Goal: Information Seeking & Learning: Learn about a topic

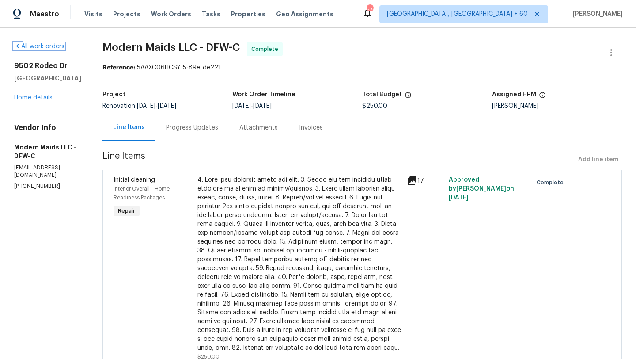
click at [17, 47] on icon at bounding box center [17, 45] width 7 height 7
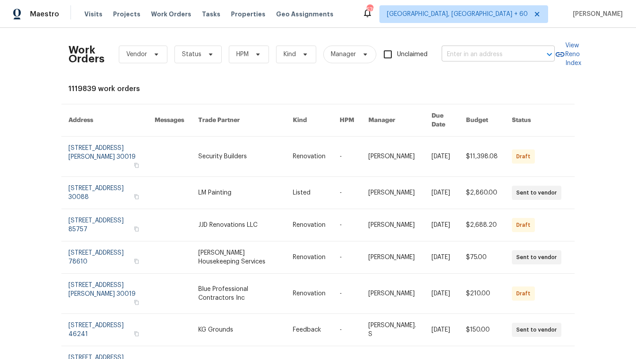
click at [460, 52] on input "text" at bounding box center [486, 55] width 88 height 14
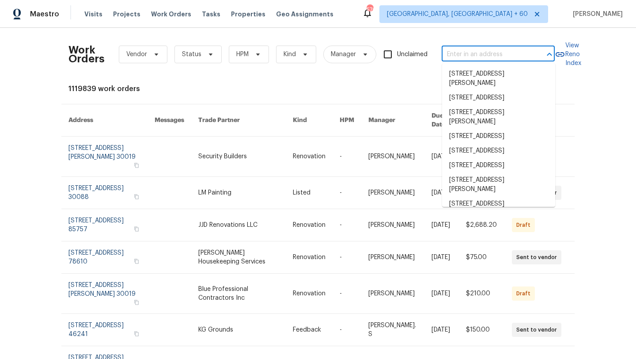
paste input "[STREET_ADDRESS]"
type input "[STREET_ADDRESS]"
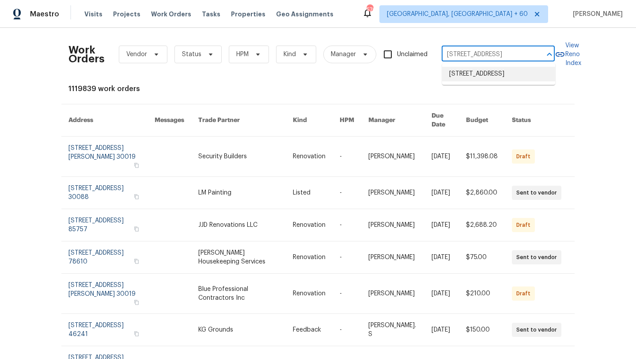
click at [492, 72] on li "[STREET_ADDRESS]" at bounding box center [498, 74] width 113 height 15
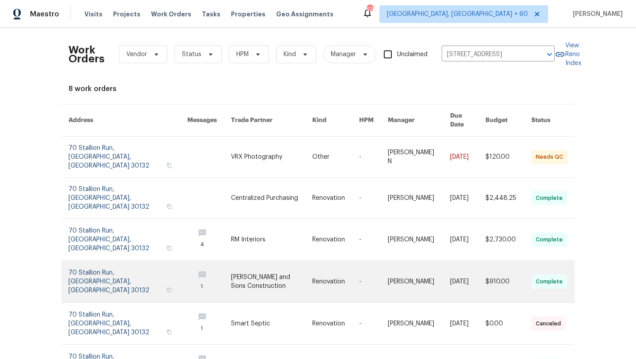
scroll to position [117, 0]
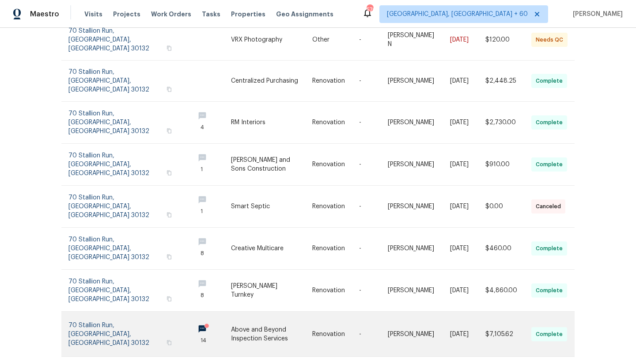
click at [103, 311] on link at bounding box center [127, 333] width 119 height 45
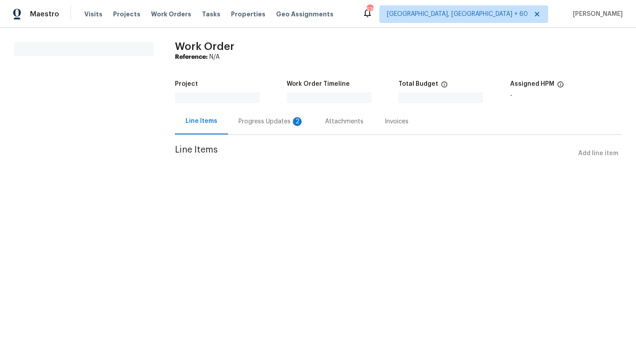
click at [103, 186] on html "Maestro Visits Projects Work Orders Tasks Properties Geo Assignments 570 [GEOGR…" at bounding box center [318, 93] width 636 height 186
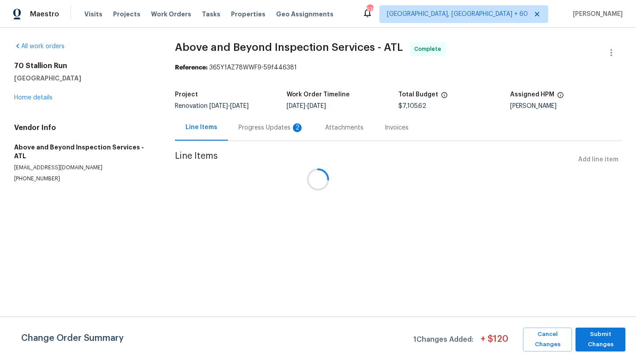
click at [271, 125] on div at bounding box center [318, 179] width 636 height 359
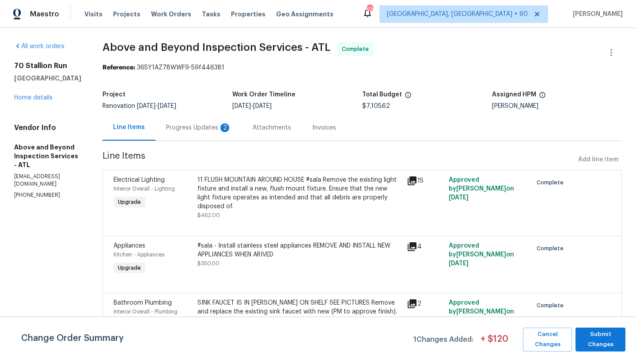
click at [231, 126] on div "Progress Updates 2" at bounding box center [198, 127] width 65 height 9
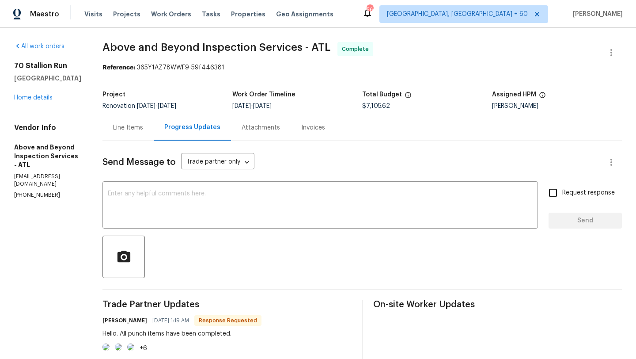
click at [143, 129] on div "Line Items" at bounding box center [128, 127] width 30 height 9
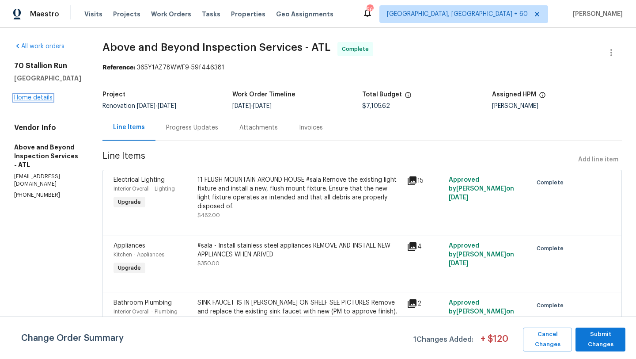
click at [29, 100] on link "Home details" at bounding box center [33, 97] width 38 height 6
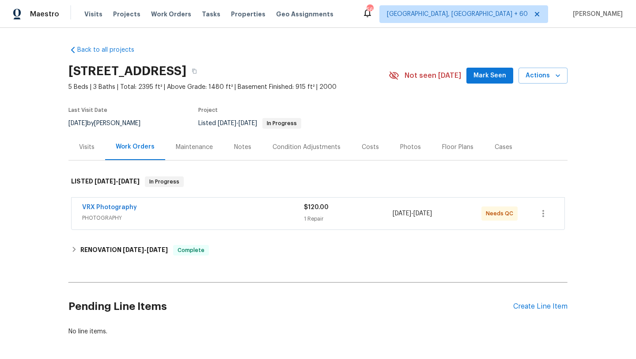
scroll to position [37, 0]
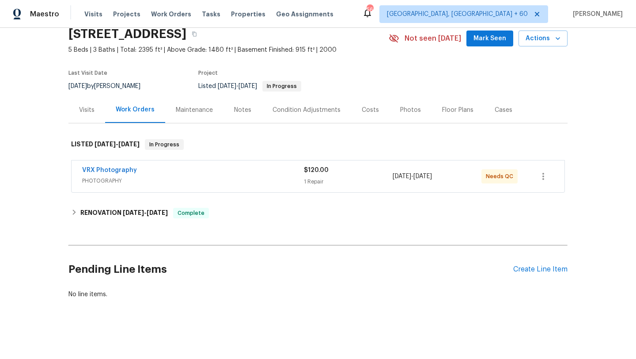
click at [91, 115] on div "Visits" at bounding box center [86, 110] width 37 height 26
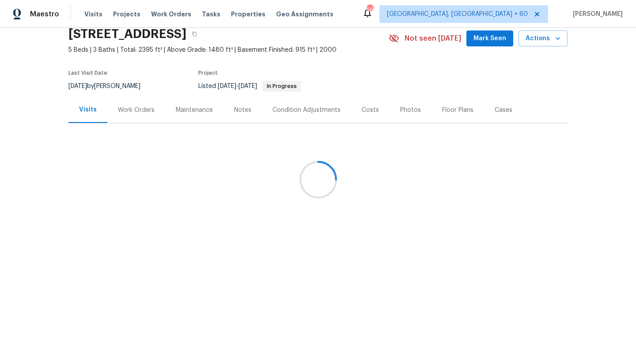
click at [172, 102] on div at bounding box center [318, 179] width 636 height 359
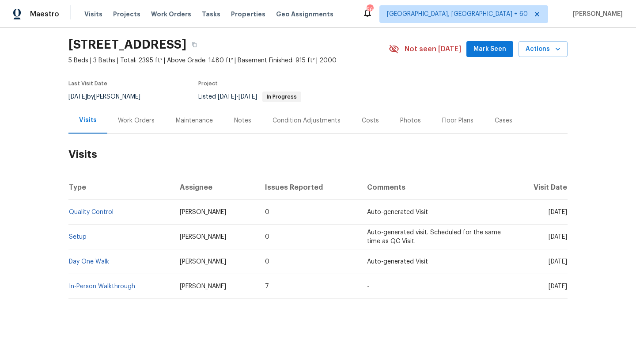
click at [154, 102] on div "Last Visit Date [DATE] by [PERSON_NAME] Project Listed [DATE] - [DATE] In Progr…" at bounding box center [217, 92] width 299 height 32
click at [147, 115] on div "Work Orders" at bounding box center [136, 120] width 58 height 26
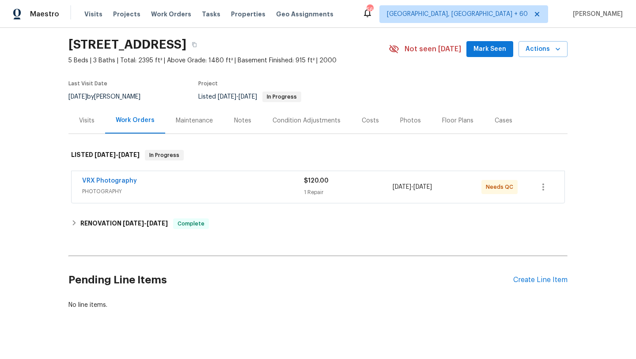
scroll to position [37, 0]
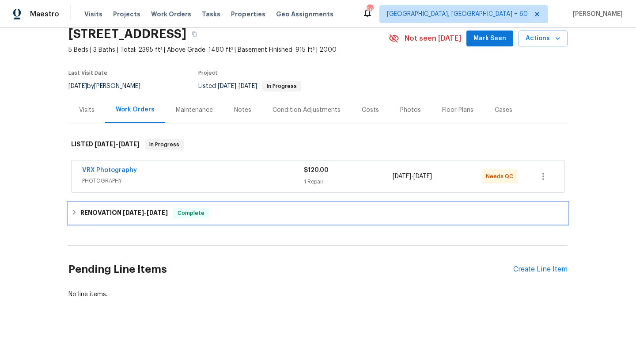
click at [80, 202] on div "RENOVATION [DATE] - [DATE] Complete" at bounding box center [317, 212] width 499 height 21
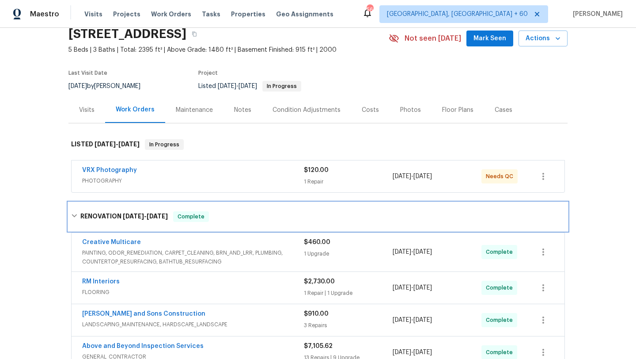
scroll to position [249, 0]
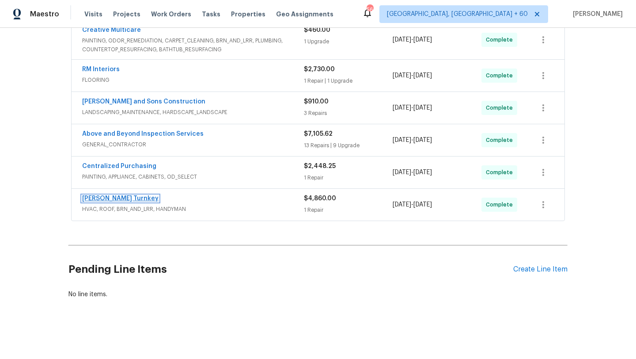
click at [110, 199] on link "[PERSON_NAME] Turnkey" at bounding box center [120, 198] width 76 height 6
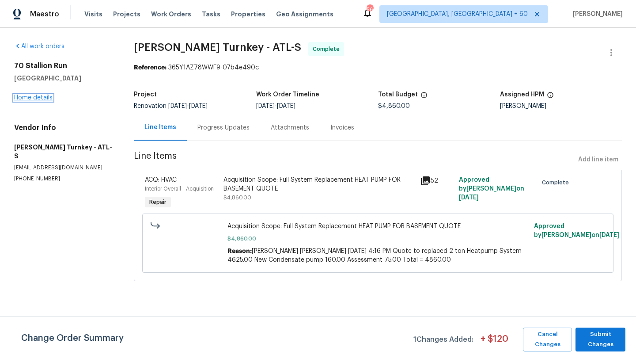
click at [34, 100] on link "Home details" at bounding box center [33, 97] width 38 height 6
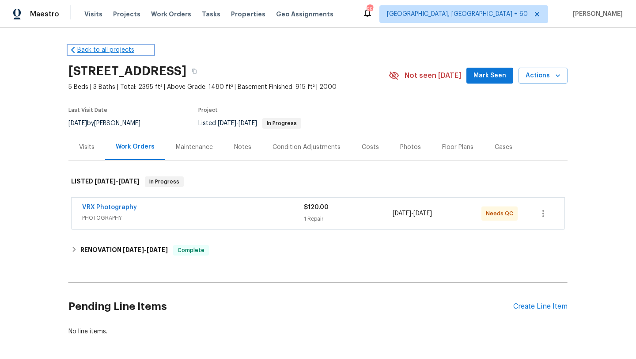
click at [77, 52] on link "Back to all projects" at bounding box center [110, 49] width 85 height 9
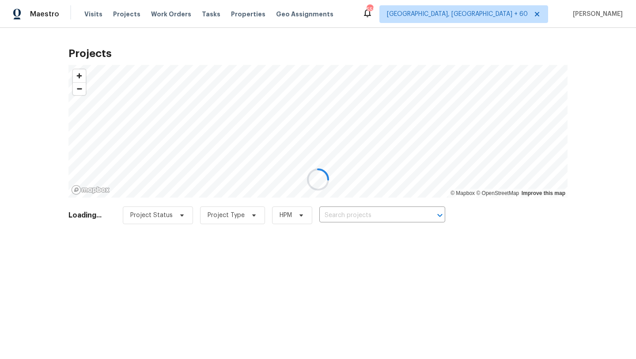
click at [167, 14] on div at bounding box center [318, 179] width 636 height 359
click at [134, 26] on div at bounding box center [318, 179] width 636 height 359
click at [159, 17] on div at bounding box center [318, 179] width 636 height 359
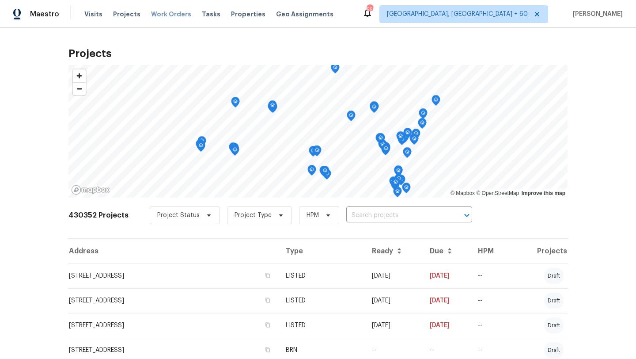
click at [159, 11] on span "Work Orders" at bounding box center [171, 14] width 40 height 9
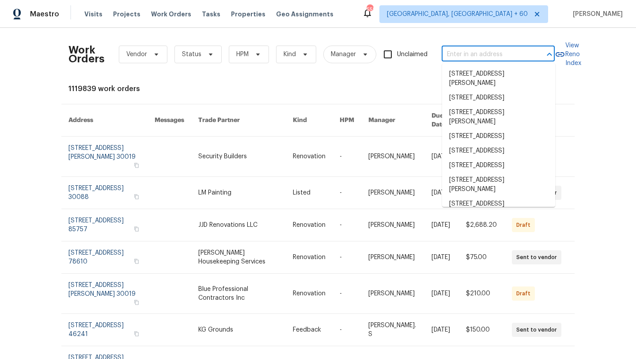
click at [490, 48] on input "text" at bounding box center [486, 55] width 88 height 14
paste input "[STREET_ADDRESS][PERSON_NAME]"
type input "[STREET_ADDRESS][PERSON_NAME]"
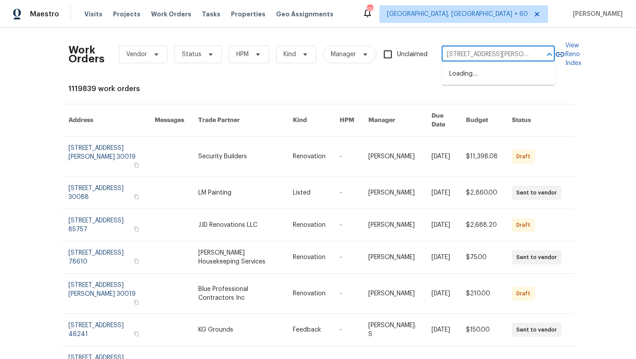
scroll to position [0, 6]
click at [489, 72] on li "[STREET_ADDRESS][PERSON_NAME]" at bounding box center [498, 79] width 113 height 24
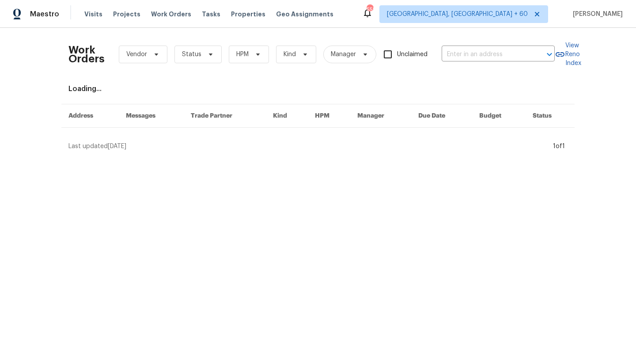
type input "[STREET_ADDRESS][PERSON_NAME]"
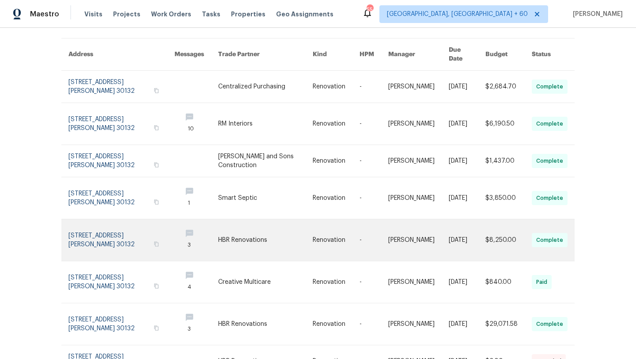
scroll to position [103, 0]
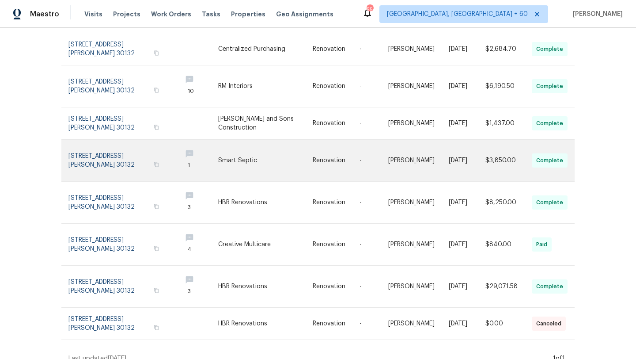
click at [240, 154] on link at bounding box center [265, 161] width 94 height 42
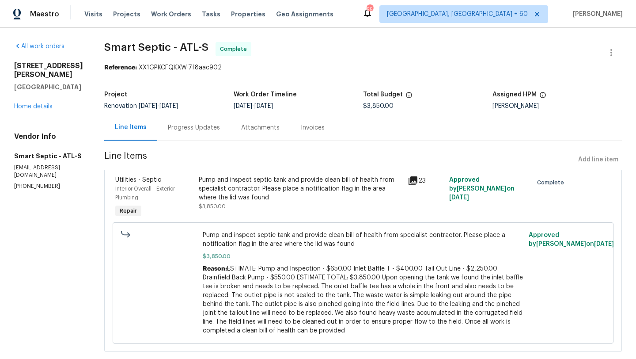
scroll to position [1, 0]
click at [190, 135] on div "Progress Updates" at bounding box center [193, 126] width 73 height 26
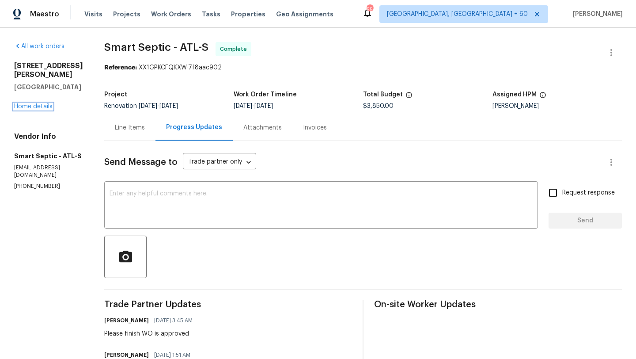
click at [36, 103] on link "Home details" at bounding box center [33, 106] width 38 height 6
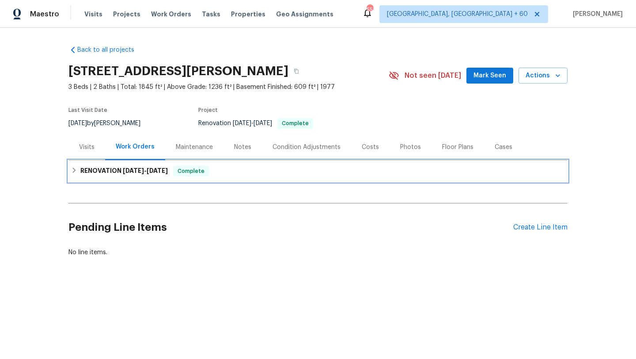
click at [161, 175] on h6 "RENOVATION [DATE] - [DATE]" at bounding box center [123, 171] width 87 height 11
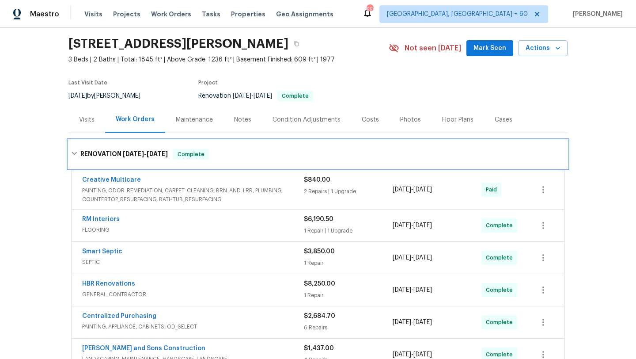
scroll to position [30, 0]
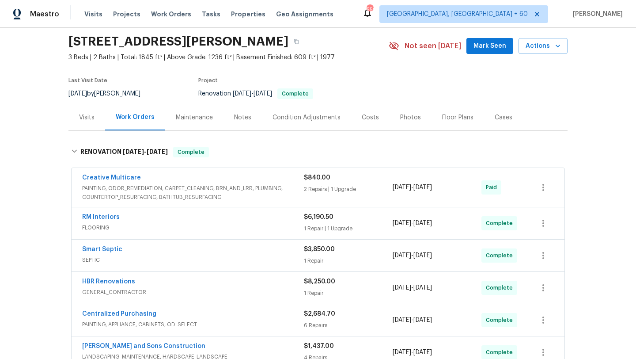
click at [179, 42] on h2 "[STREET_ADDRESS][PERSON_NAME]" at bounding box center [178, 41] width 220 height 9
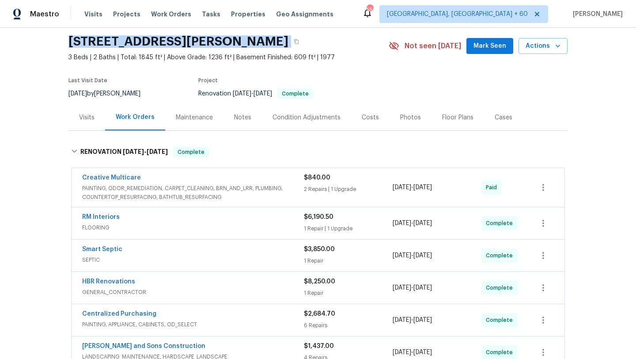
click at [179, 42] on h2 "[STREET_ADDRESS][PERSON_NAME]" at bounding box center [178, 41] width 220 height 9
copy div "[STREET_ADDRESS][PERSON_NAME]"
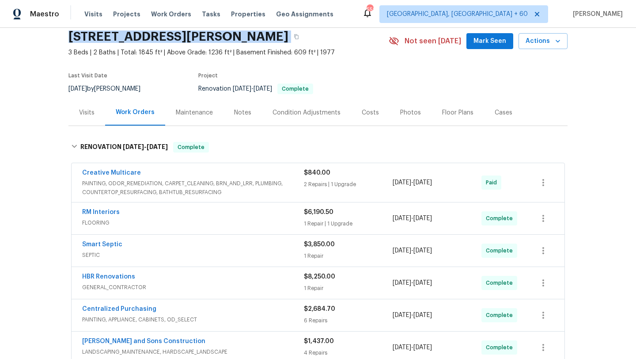
scroll to position [0, 0]
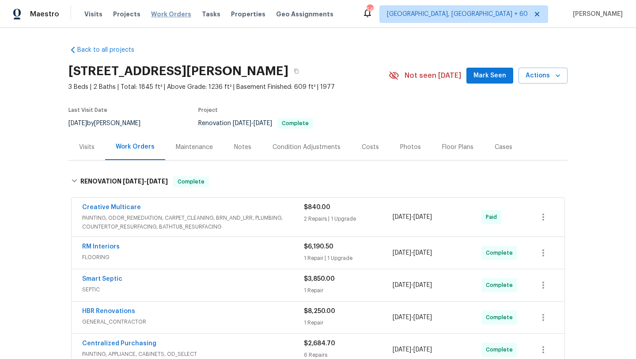
click at [173, 14] on span "Work Orders" at bounding box center [171, 14] width 40 height 9
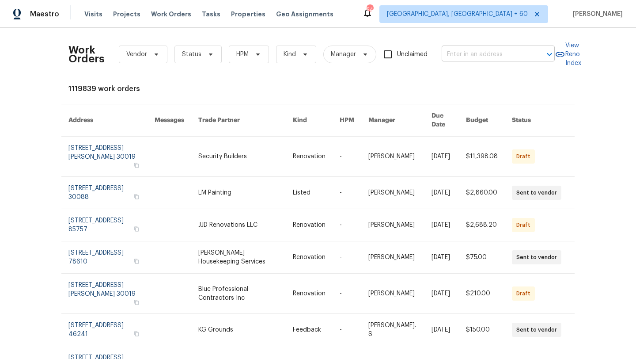
click at [485, 55] on input "text" at bounding box center [486, 55] width 88 height 14
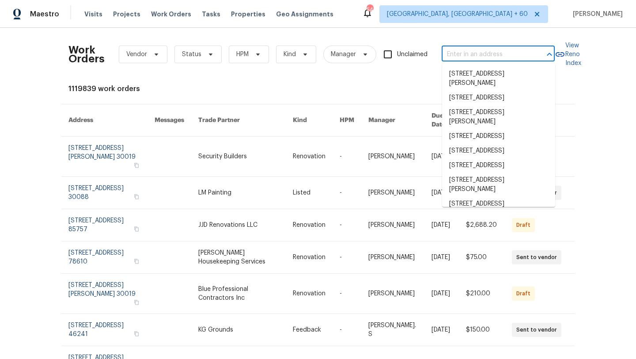
paste input "[STREET_ADDRESS][PERSON_NAME] ([GEOGRAPHIC_DATA])"
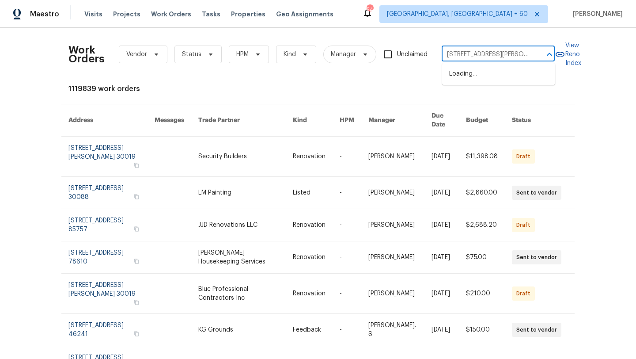
scroll to position [0, 66]
drag, startPoint x: 531, startPoint y: 58, endPoint x: 490, endPoint y: 55, distance: 41.7
click at [490, 55] on div "[STREET_ADDRESS][PERSON_NAME] ([GEOGRAPHIC_DATA]) ​" at bounding box center [498, 55] width 113 height 14
drag, startPoint x: 462, startPoint y: 54, endPoint x: 537, endPoint y: 54, distance: 75.1
click at [536, 54] on div "[STREET_ADDRESS][PERSON_NAME] ([GEOGRAPHIC_DATA]) ​" at bounding box center [498, 55] width 113 height 14
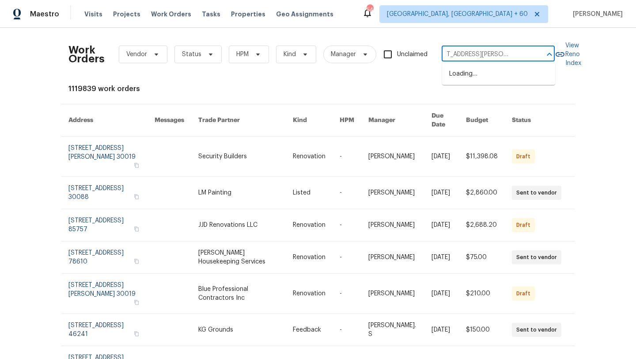
scroll to position [0, 0]
type input "[STREET_ADDRESS][PERSON_NAME]"
click at [524, 91] on ul "[STREET_ADDRESS][PERSON_NAME]" at bounding box center [498, 78] width 113 height 31
click at [521, 79] on li "[STREET_ADDRESS][PERSON_NAME]" at bounding box center [498, 79] width 113 height 24
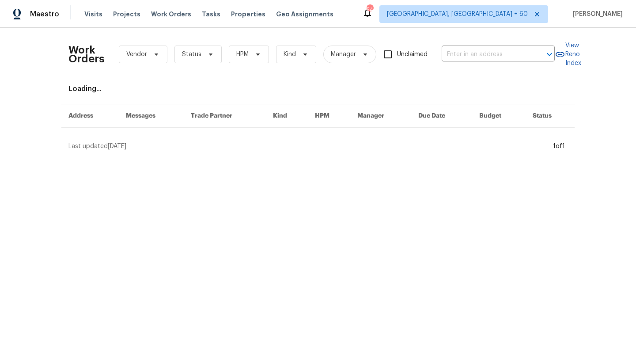
type input "[STREET_ADDRESS][PERSON_NAME]"
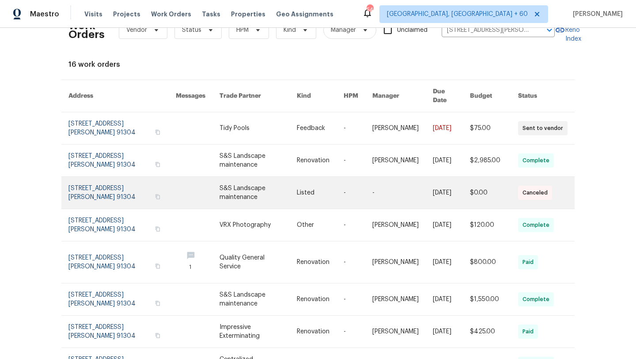
scroll to position [40, 0]
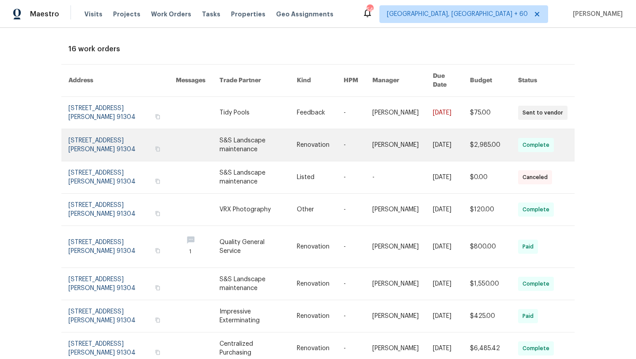
click at [236, 131] on link at bounding box center [257, 145] width 77 height 32
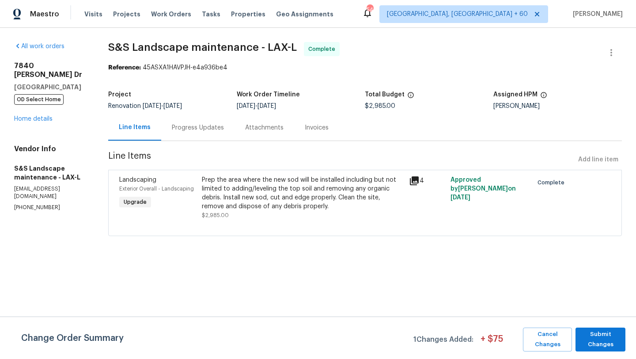
click at [42, 115] on div "All work orders [STREET_ADDRESS][PERSON_NAME][PERSON_NAME] OD Select Home Home …" at bounding box center [50, 126] width 73 height 169
click at [41, 116] on link "Home details" at bounding box center [33, 119] width 38 height 6
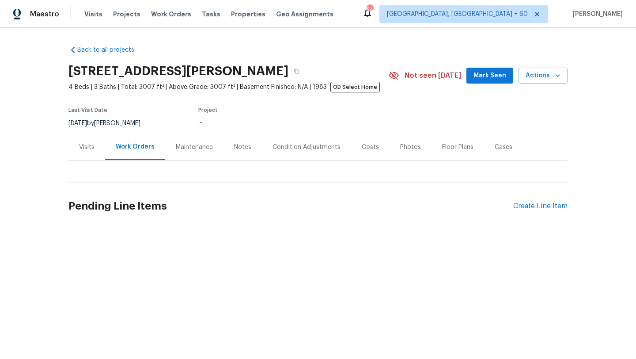
click at [137, 146] on div "Work Orders" at bounding box center [135, 146] width 39 height 9
click at [144, 171] on div "Back to all projects [STREET_ADDRESS][PERSON_NAME] 4 Beds | 3 Baths | Total: 30…" at bounding box center [317, 135] width 499 height 195
click at [84, 50] on link "Back to all projects" at bounding box center [110, 49] width 85 height 9
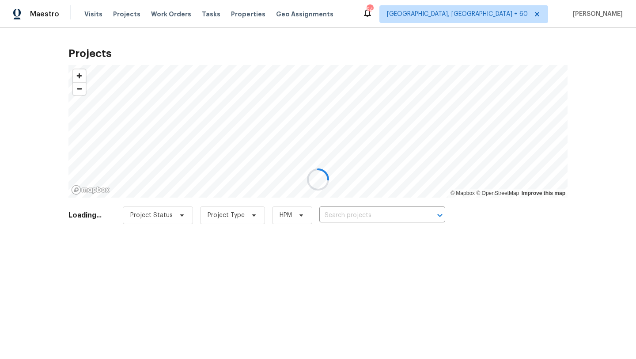
click at [162, 5] on div at bounding box center [318, 179] width 636 height 359
click at [163, 13] on span "Work Orders" at bounding box center [171, 14] width 40 height 9
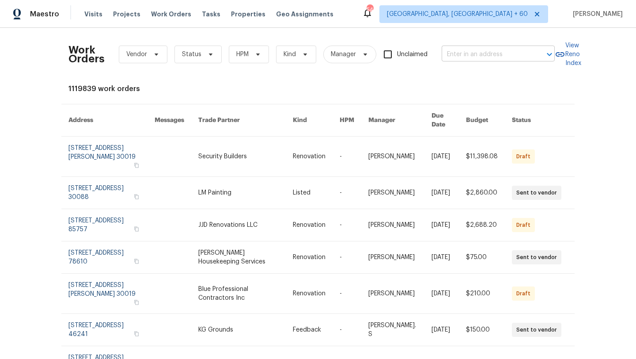
click at [482, 55] on input "text" at bounding box center [486, 55] width 88 height 14
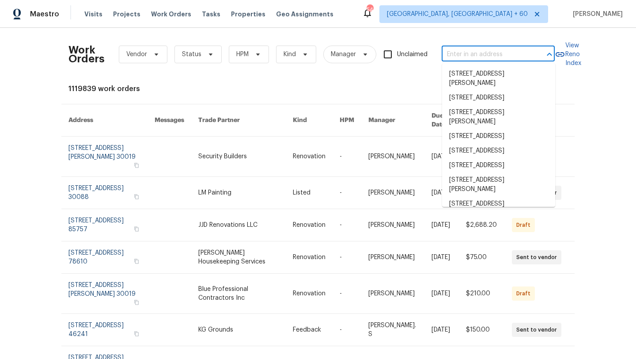
paste input "[STREET_ADDRESS][PERSON_NAME]"
type input "[STREET_ADDRESS][PERSON_NAME]"
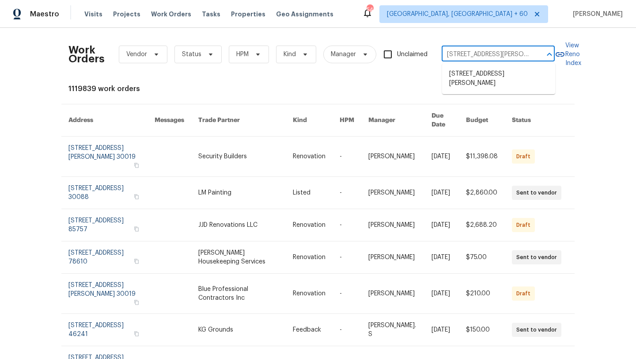
scroll to position [0, 22]
click at [482, 73] on li "[STREET_ADDRESS][PERSON_NAME]" at bounding box center [498, 79] width 113 height 24
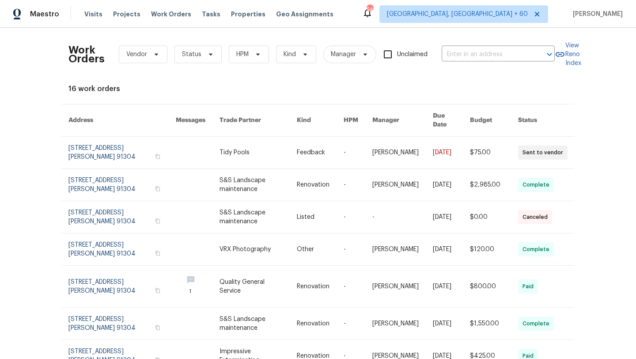
type input "[STREET_ADDRESS][PERSON_NAME]"
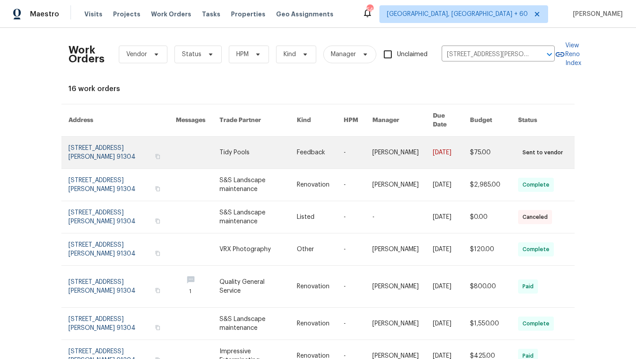
click at [95, 138] on link at bounding box center [121, 152] width 107 height 32
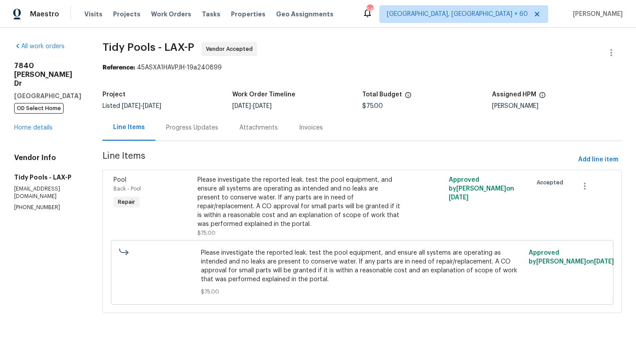
click at [34, 110] on div "[STREET_ADDRESS][PERSON_NAME][PERSON_NAME] OD Select Home Home details" at bounding box center [47, 96] width 67 height 71
click at [34, 125] on link "Home details" at bounding box center [33, 128] width 38 height 6
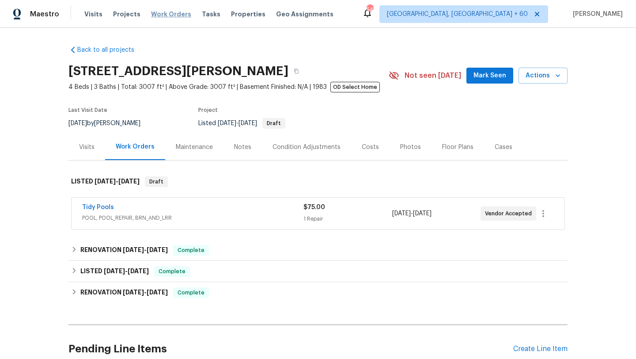
click at [163, 15] on span "Work Orders" at bounding box center [171, 14] width 40 height 9
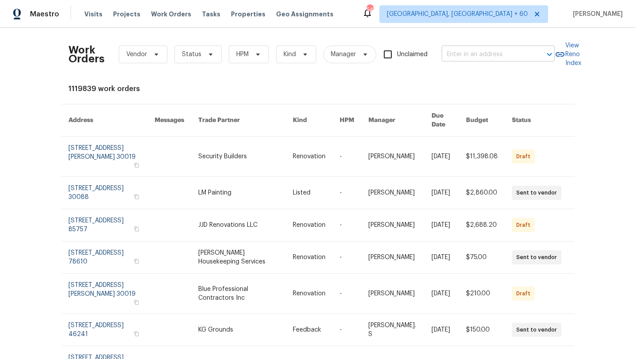
click at [454, 57] on input "text" at bounding box center [486, 55] width 88 height 14
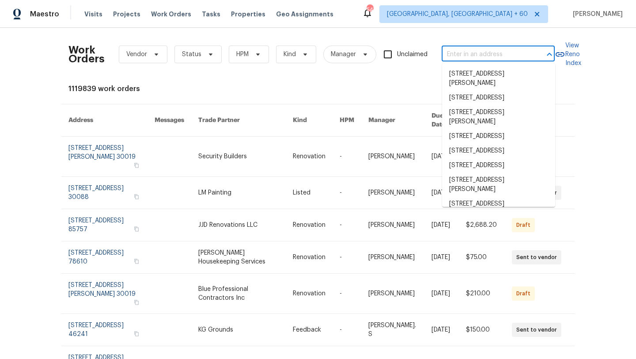
paste input "[STREET_ADDRESS][US_STATE][US_STATE])"
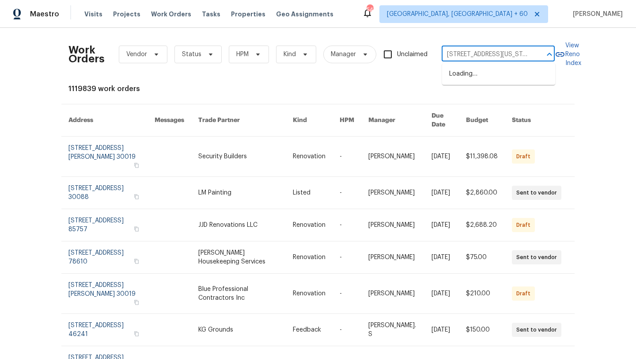
scroll to position [0, 138]
drag, startPoint x: 463, startPoint y: 53, endPoint x: 552, endPoint y: 54, distance: 88.8
click at [552, 54] on div "[STREET_ADDRESS][US_STATE] ([US_STATE][GEOGRAPHIC_DATA], [GEOGRAPHIC_DATA]) ​" at bounding box center [498, 55] width 113 height 14
type input "[STREET_ADDRESS][US_STATE]"
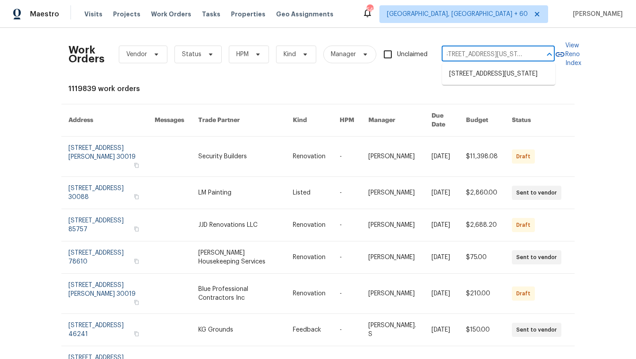
scroll to position [0, 34]
click at [491, 79] on li "[STREET_ADDRESS][US_STATE]" at bounding box center [498, 74] width 113 height 15
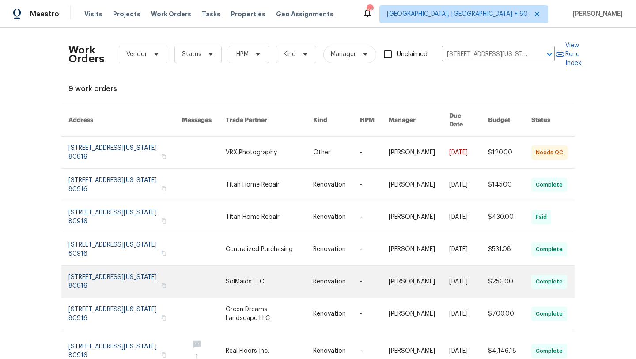
scroll to position [108, 0]
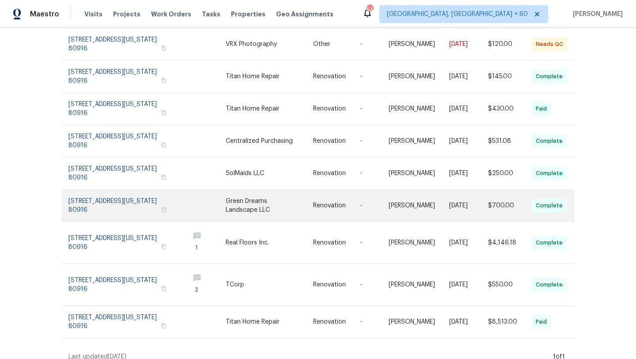
click at [276, 193] on link at bounding box center [269, 205] width 87 height 32
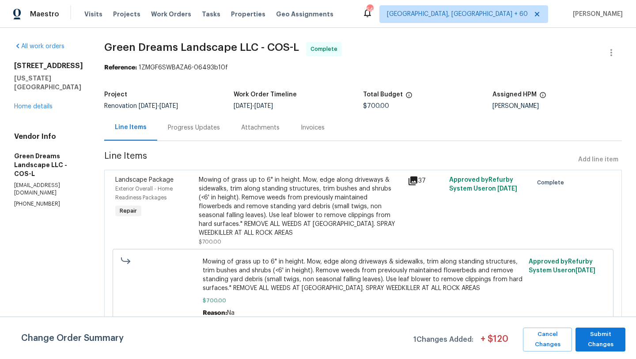
click at [121, 125] on div "Line Items" at bounding box center [131, 127] width 32 height 9
click at [45, 111] on div "[STREET_ADDRESS][US_STATE] Home details" at bounding box center [48, 85] width 69 height 49
click at [45, 110] on link "Home details" at bounding box center [33, 106] width 38 height 6
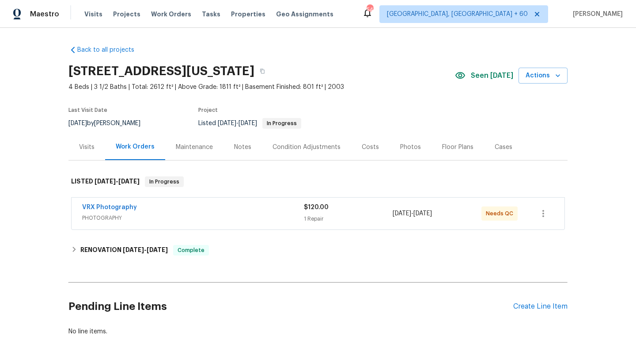
scroll to position [37, 0]
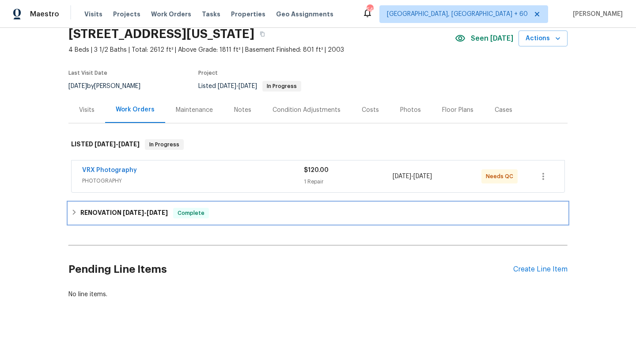
click at [82, 208] on h6 "RENOVATION [DATE] - [DATE]" at bounding box center [123, 213] width 87 height 11
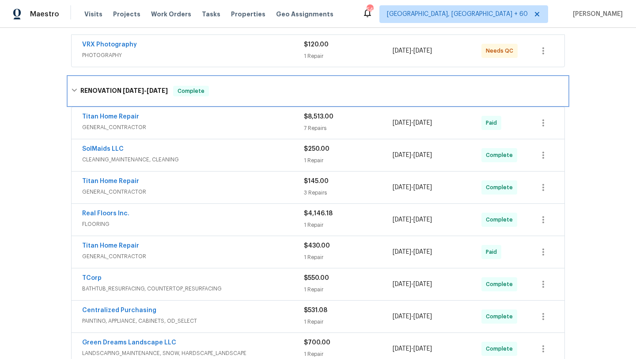
scroll to position [163, 0]
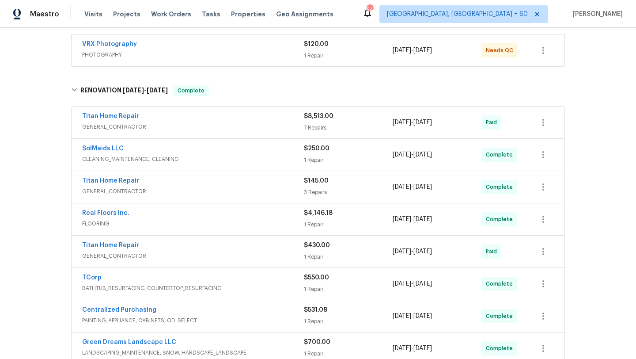
click at [158, 125] on span "GENERAL_CONTRACTOR" at bounding box center [193, 126] width 222 height 9
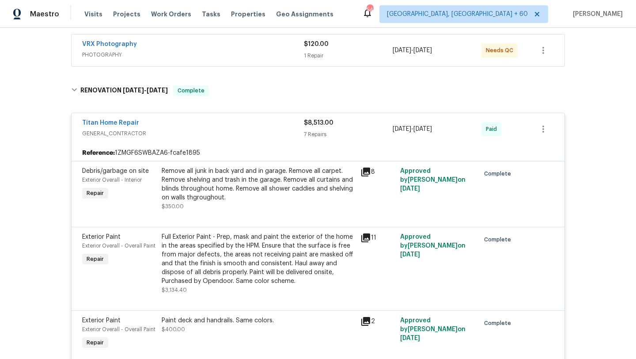
click at [159, 125] on div "Titan Home Repair" at bounding box center [193, 123] width 222 height 11
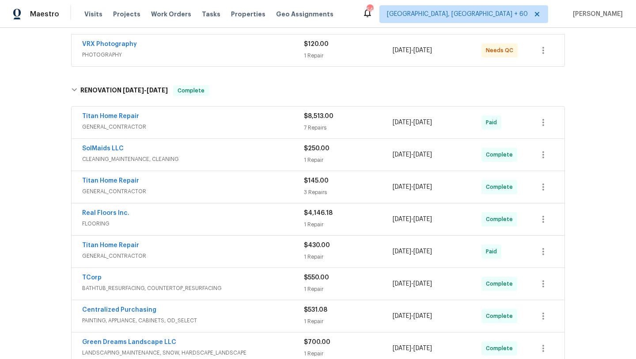
click at [159, 125] on span "GENERAL_CONTRACTOR" at bounding box center [193, 126] width 222 height 9
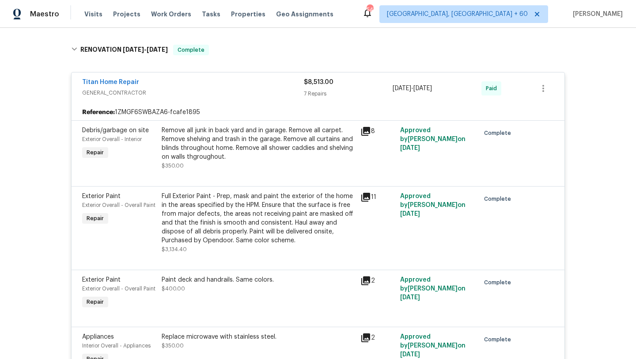
scroll to position [263, 0]
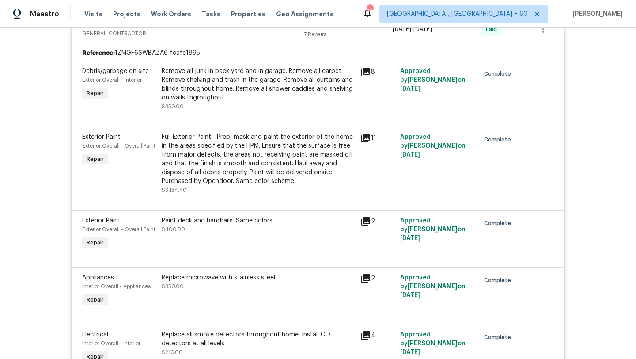
click at [195, 227] on div "Paint deck and handrails. Same colors. $400.00" at bounding box center [258, 225] width 193 height 18
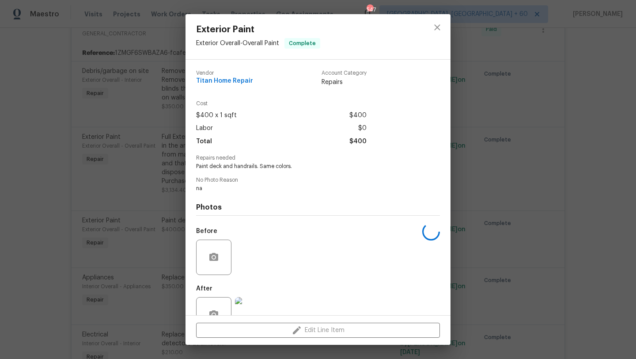
click at [174, 227] on div "Exterior Paint Exterior Overall - Overall Paint Complete Vendor Titan Home Repa…" at bounding box center [318, 179] width 636 height 359
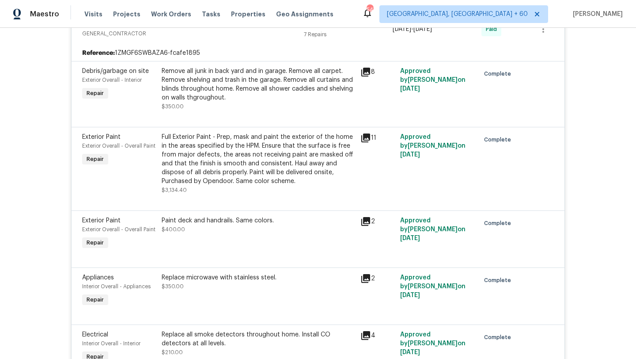
click at [233, 226] on div "Paint deck and handrails. Same colors. $400.00" at bounding box center [258, 225] width 193 height 18
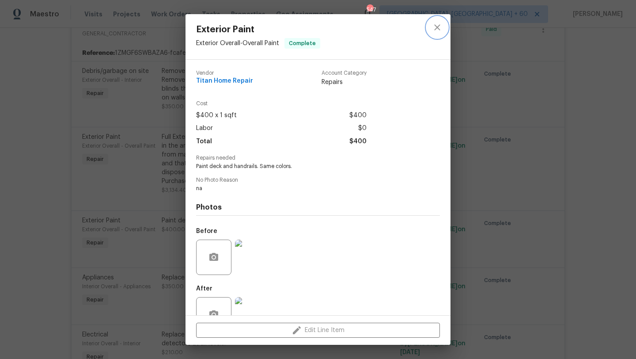
click at [434, 28] on icon "close" at bounding box center [437, 27] width 11 height 11
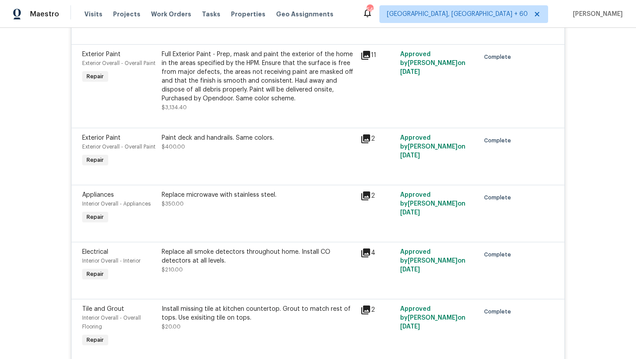
scroll to position [350, 0]
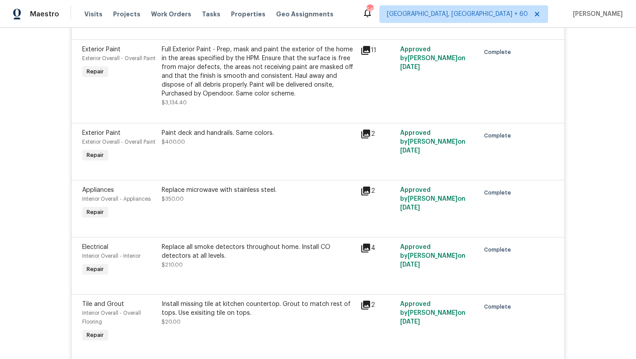
click at [215, 191] on div "Replace microwave with stainless steel." at bounding box center [258, 189] width 193 height 9
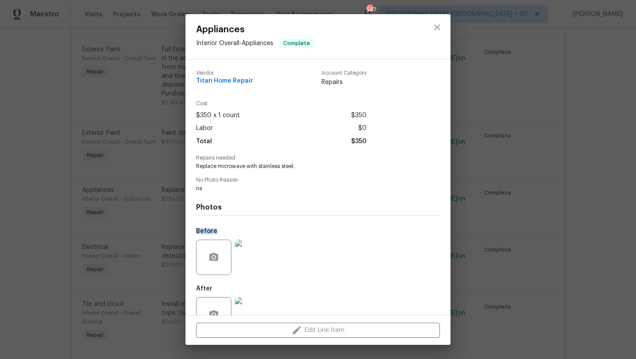
drag, startPoint x: 143, startPoint y: 224, endPoint x: 285, endPoint y: 222, distance: 141.8
click at [291, 220] on div "Appliances Interior Overall - Appliances Complete Vendor Titan Home Repair Acco…" at bounding box center [318, 179] width 636 height 359
click at [247, 265] on img at bounding box center [252, 256] width 35 height 35
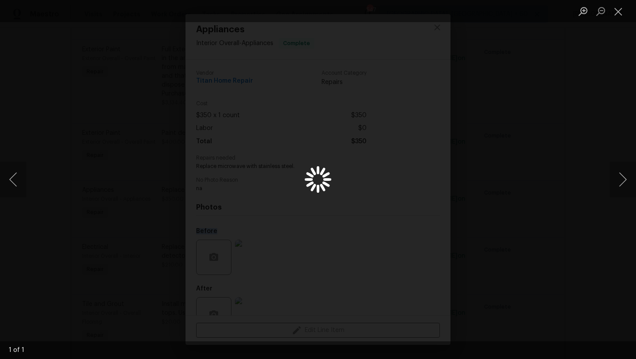
click at [247, 265] on div "Lightbox" at bounding box center [318, 179] width 636 height 359
click at [624, 8] on button "Close lightbox" at bounding box center [618, 11] width 18 height 15
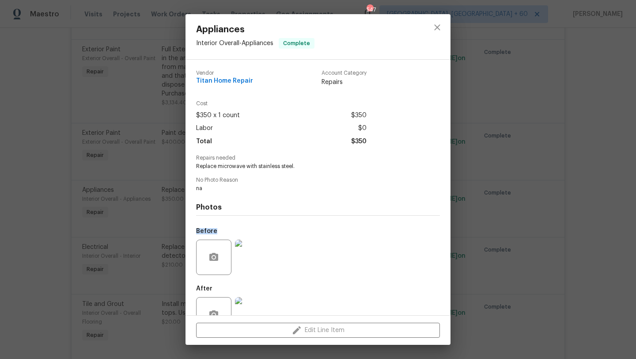
click at [624, 7] on div "Appliances Interior Overall - Appliances Complete Vendor Titan Home Repair Acco…" at bounding box center [318, 179] width 636 height 359
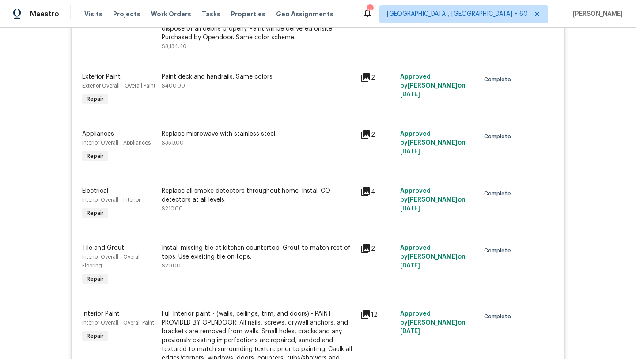
scroll to position [429, 0]
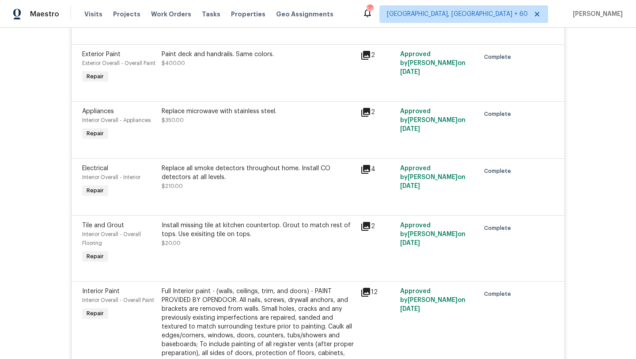
click at [202, 174] on div "Replace all smoke detectors throughout home. Install CO detectors at all levels." at bounding box center [258, 173] width 193 height 18
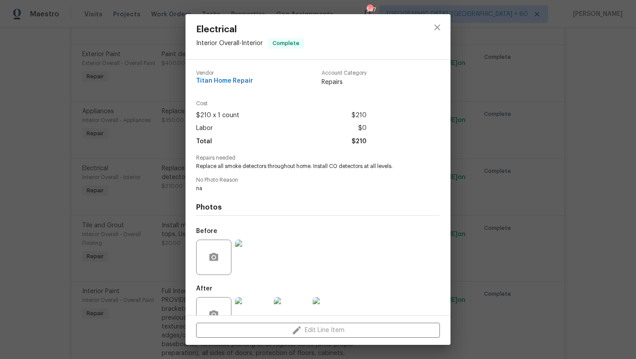
click at [181, 198] on div "Electrical Interior Overall - Interior Complete Vendor Titan Home Repair Accoun…" at bounding box center [318, 179] width 636 height 359
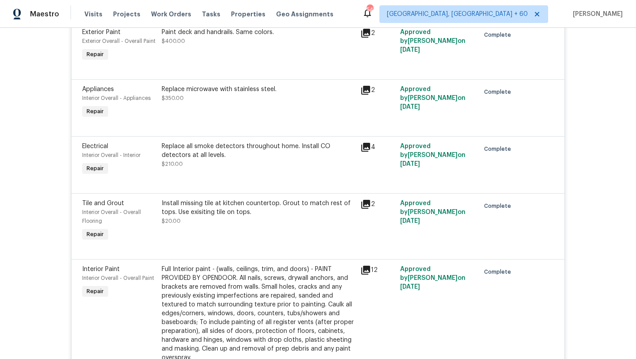
scroll to position [469, 0]
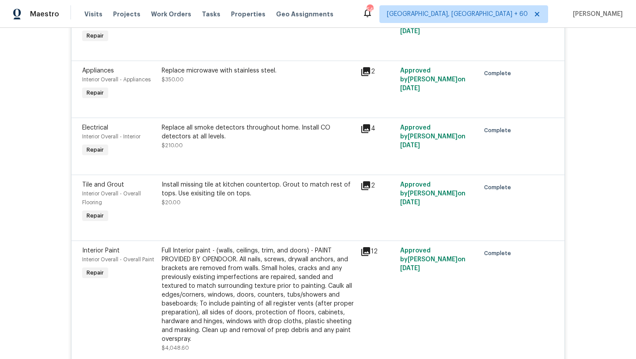
click at [197, 197] on div "Install missing tile at kitchen countertop. Grout to match rest of tops. Use ex…" at bounding box center [258, 189] width 193 height 18
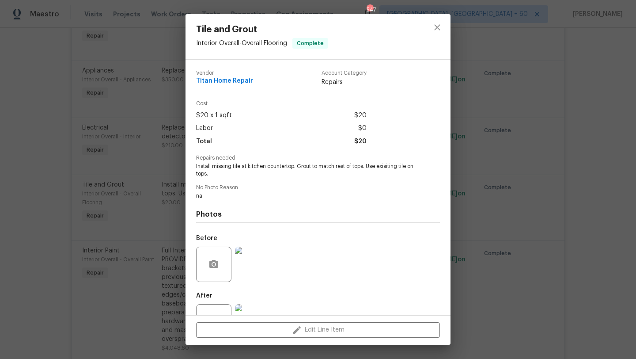
click at [164, 194] on div "Tile and Grout Interior Overall - Overall Flooring Complete Vendor Titan Home R…" at bounding box center [318, 179] width 636 height 359
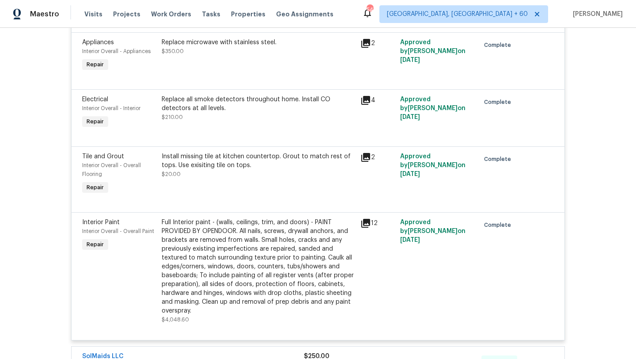
scroll to position [534, 0]
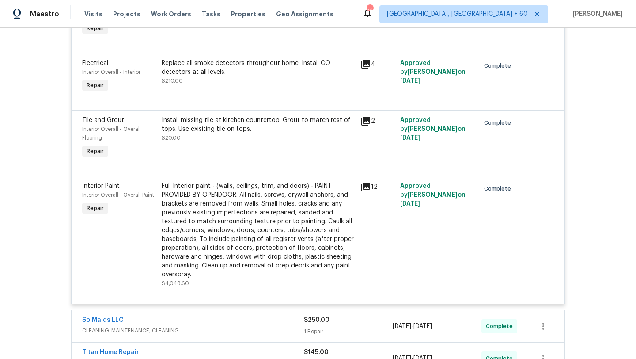
click at [189, 196] on div "Full Interior paint - (walls, ceilings, trim, and doors) - PAINT PROVIDED BY OP…" at bounding box center [258, 229] width 193 height 97
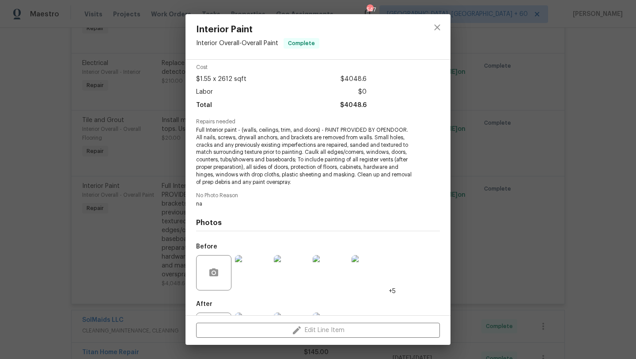
scroll to position [37, 0]
click at [176, 201] on div "Interior Paint Interior Overall - Overall Paint Complete Vendor Titan Home Repa…" at bounding box center [318, 179] width 636 height 359
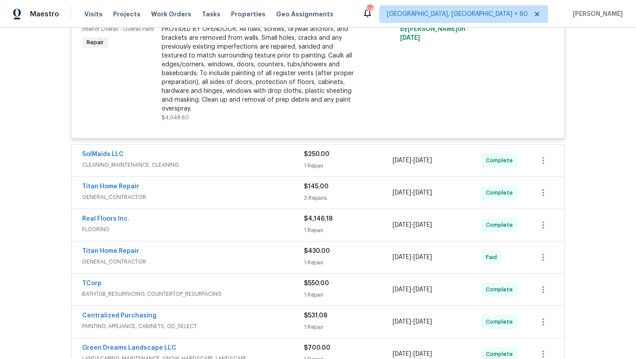
scroll to position [729, 0]
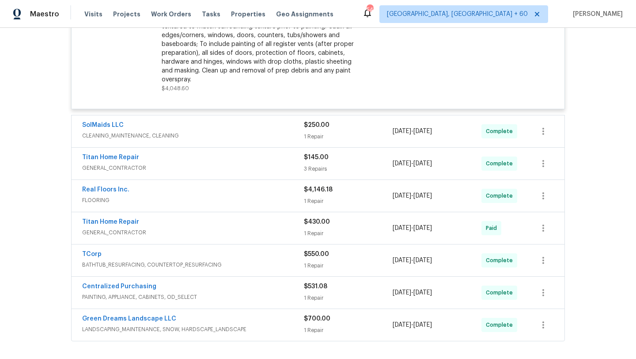
click at [166, 137] on span "CLEANING_MAINTENANCE, CLEANING" at bounding box center [193, 135] width 222 height 9
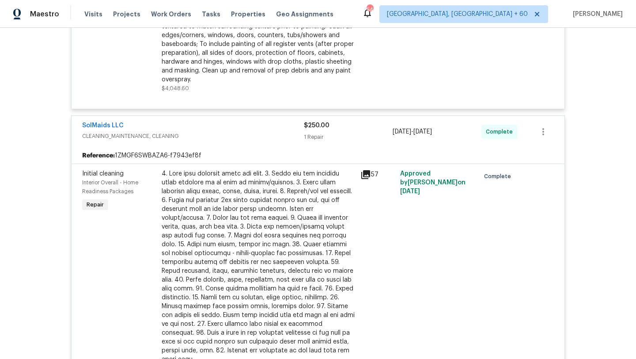
click at [173, 133] on span "CLEANING_MAINTENANCE, CLEANING" at bounding box center [193, 136] width 222 height 9
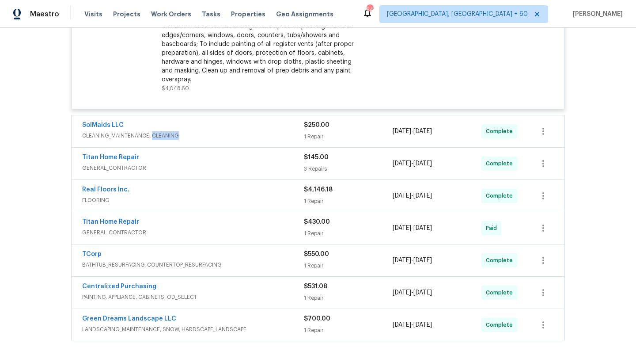
click at [173, 133] on span "CLEANING_MAINTENANCE, CLEANING" at bounding box center [193, 135] width 222 height 9
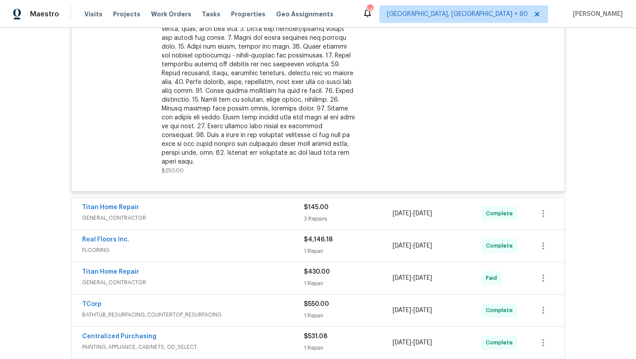
scroll to position [982, 0]
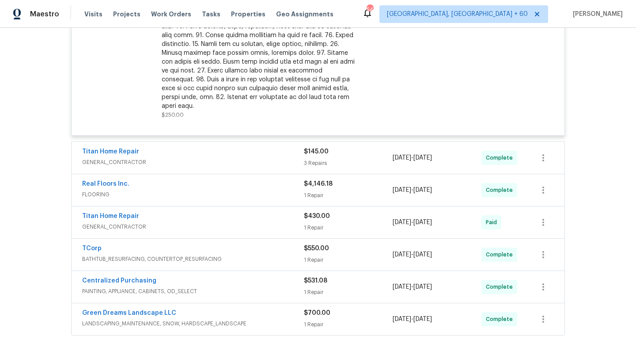
click at [236, 147] on div "Titan Home Repair" at bounding box center [193, 152] width 222 height 11
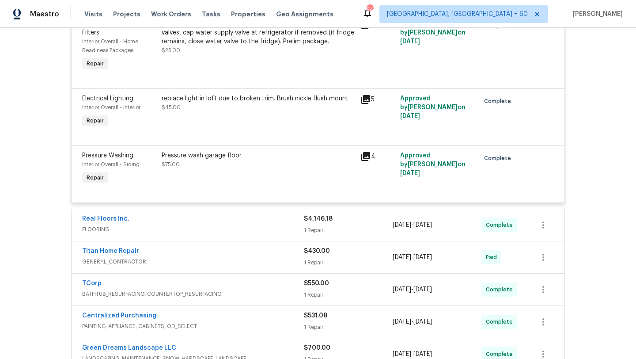
scroll to position [1178, 0]
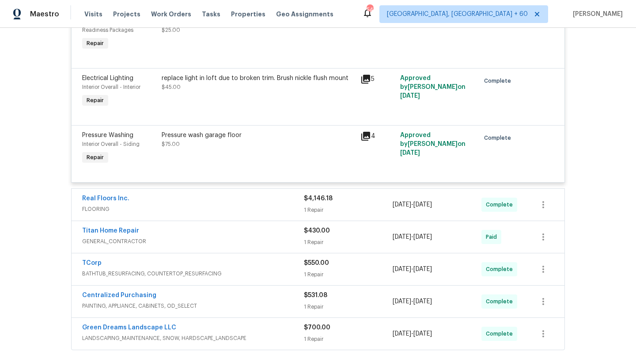
click at [215, 196] on div "Real Floors Inc." at bounding box center [193, 199] width 222 height 11
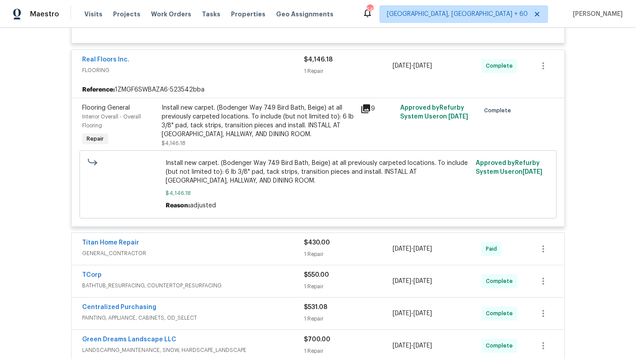
scroll to position [1373, 0]
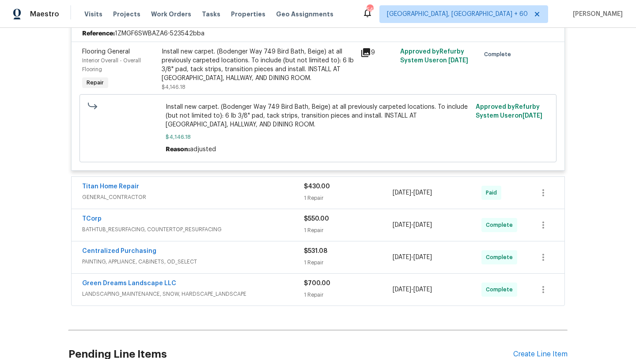
click at [228, 193] on span "GENERAL_CONTRACTOR" at bounding box center [193, 197] width 222 height 9
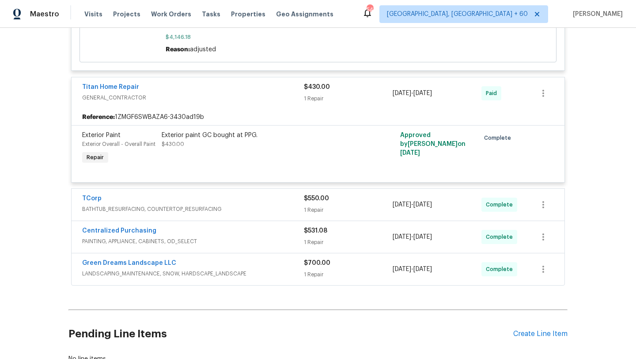
scroll to position [1492, 0]
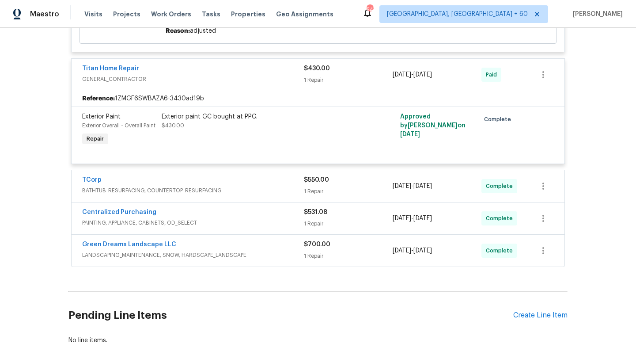
click at [178, 186] on span "BATHTUB_RESURFACING, COUNTERTOP_RESURFACING" at bounding box center [193, 190] width 222 height 9
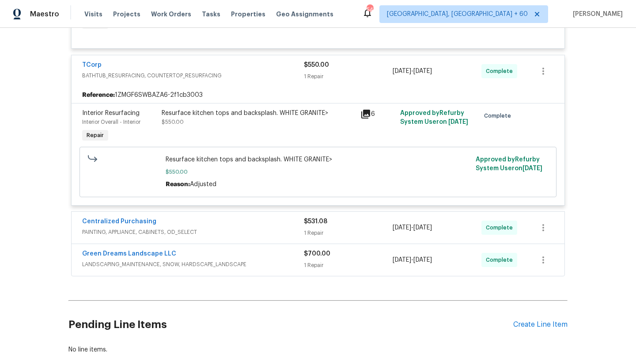
scroll to position [1609, 0]
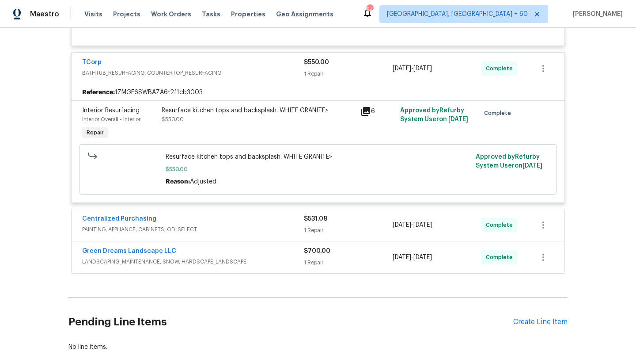
click at [187, 225] on span "PAINTING, APPLIANCE, CABINETS, OD_SELECT" at bounding box center [193, 229] width 222 height 9
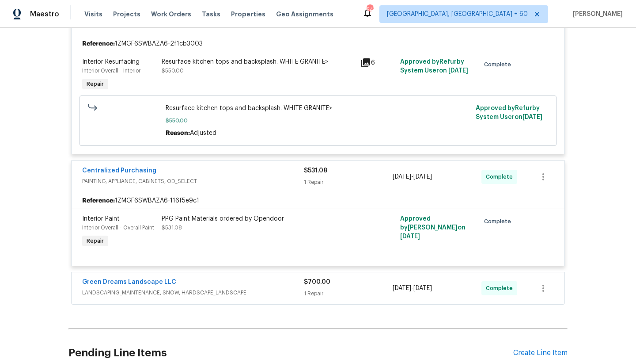
scroll to position [1737, 0]
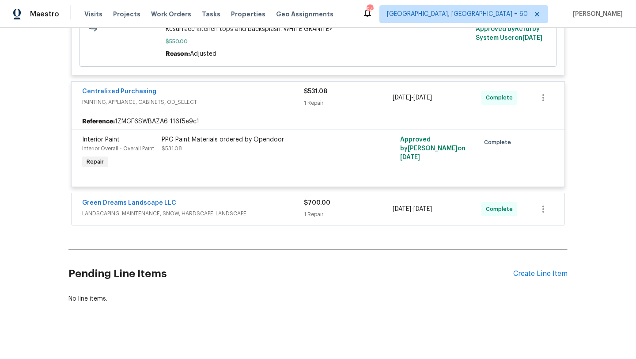
click at [196, 198] on div "Green Dreams Landscape LLC" at bounding box center [193, 203] width 222 height 11
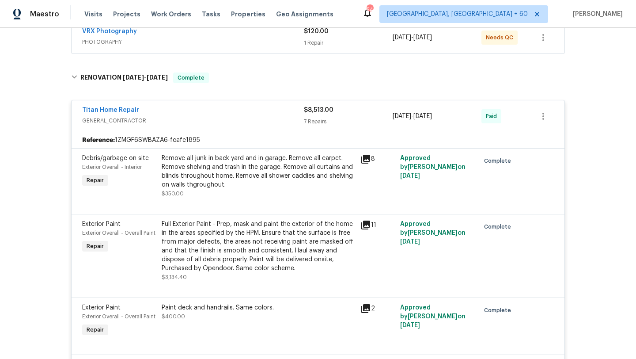
scroll to position [0, 0]
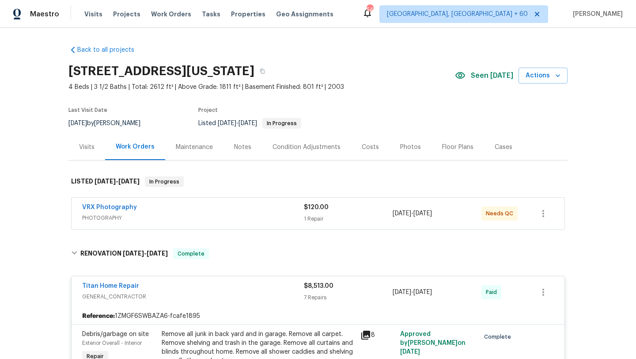
click at [119, 49] on link "Back to all projects" at bounding box center [110, 49] width 85 height 9
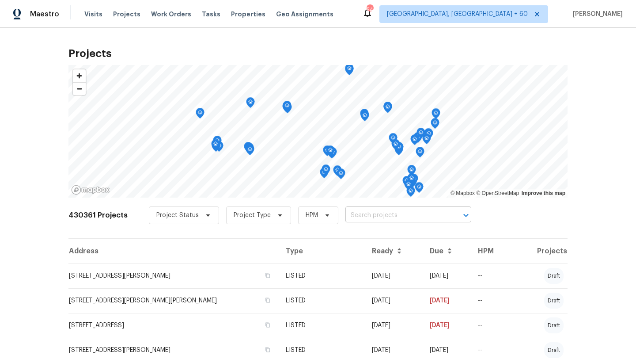
click at [351, 216] on input "text" at bounding box center [395, 215] width 101 height 14
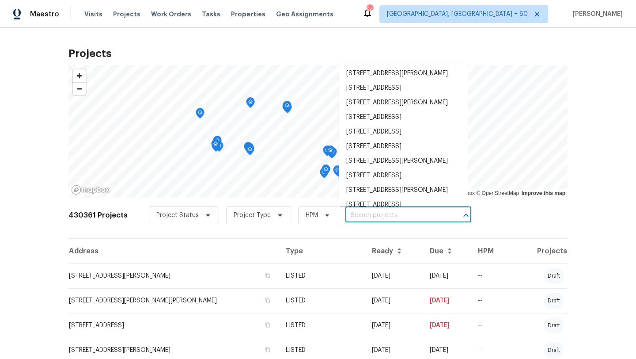
paste input "1ZMGF6SWBAZA6"
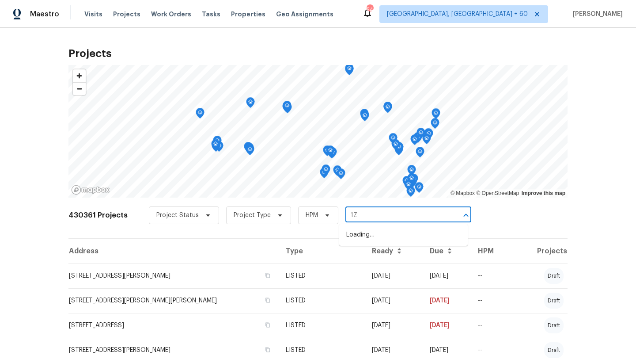
type input "1"
click at [357, 213] on input "text" at bounding box center [395, 215] width 101 height 14
paste input "[STREET_ADDRESS][US_STATE][US_STATE]"
click at [455, 216] on div at bounding box center [459, 215] width 23 height 12
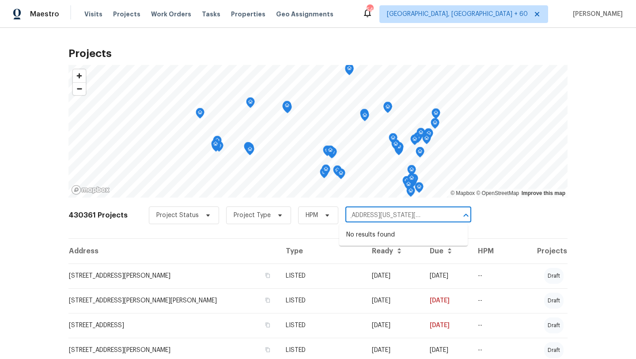
drag, startPoint x: 450, startPoint y: 215, endPoint x: 393, endPoint y: 213, distance: 57.4
click at [393, 213] on div "[STREET_ADDRESS][US_STATE][US_STATE]) 1 ​" at bounding box center [408, 215] width 126 height 14
drag, startPoint x: 370, startPoint y: 214, endPoint x: 449, endPoint y: 213, distance: 78.2
click at [449, 213] on div "[STREET_ADDRESS][US_STATE][US_STATE]) 1 ​" at bounding box center [408, 215] width 126 height 14
type input "[STREET_ADDRESS][US_STATE]"
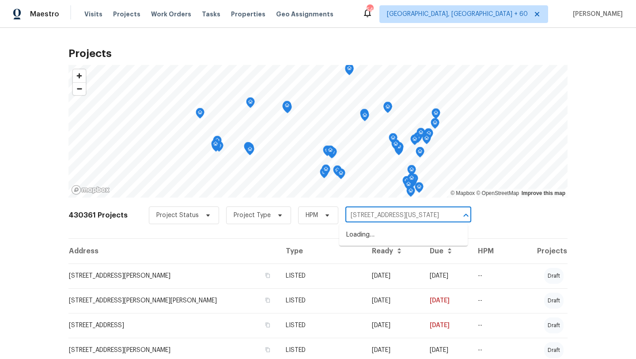
scroll to position [0, 53]
click at [432, 236] on li "[STREET_ADDRESS][US_STATE]" at bounding box center [403, 234] width 128 height 15
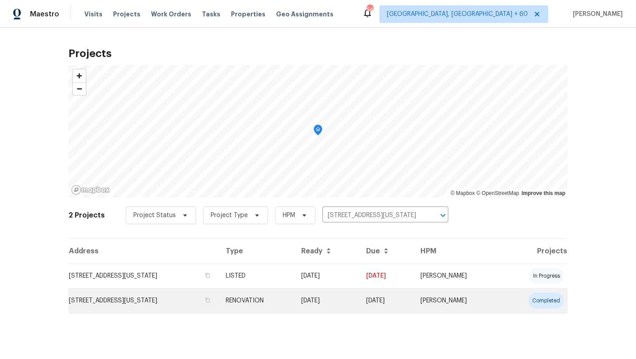
click at [179, 302] on td "[STREET_ADDRESS][US_STATE]" at bounding box center [143, 300] width 150 height 25
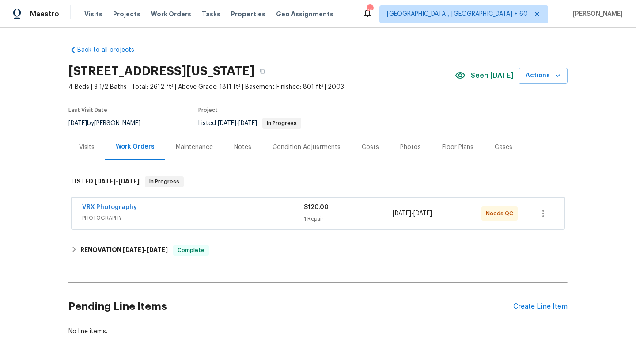
scroll to position [37, 0]
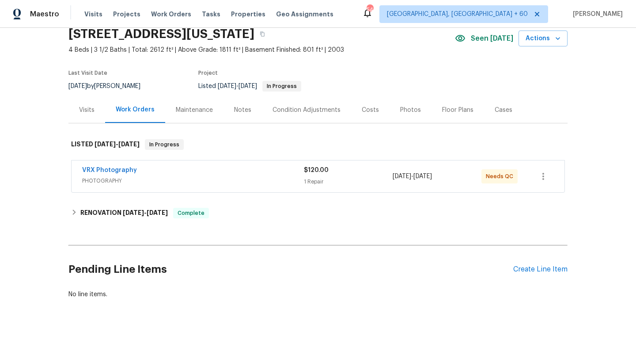
click at [91, 116] on div "Visits" at bounding box center [86, 110] width 37 height 26
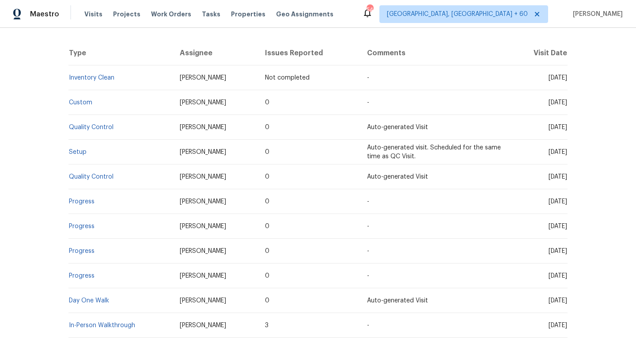
scroll to position [200, 0]
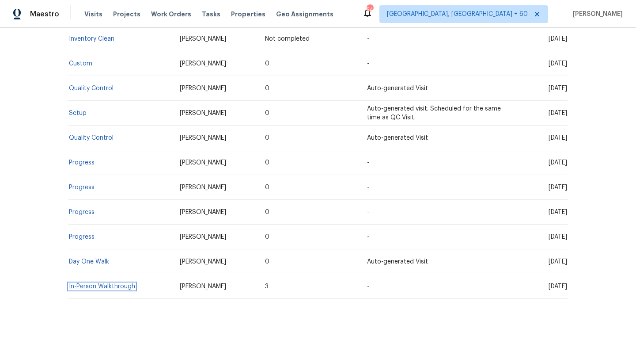
click at [122, 284] on link "In-Person Walkthrough" at bounding box center [102, 286] width 66 height 6
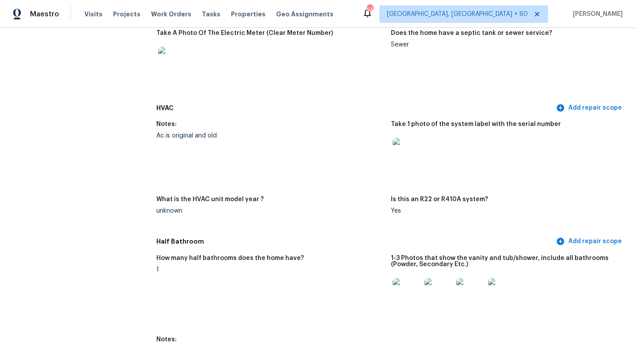
scroll to position [765, 0]
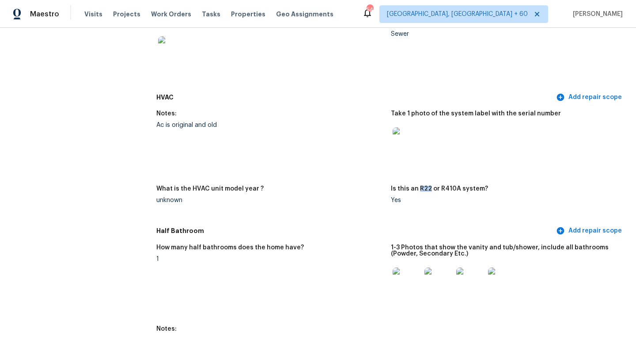
drag, startPoint x: 430, startPoint y: 181, endPoint x: 419, endPoint y: 181, distance: 11.1
click at [419, 185] on h5 "Is this an R22 or R410A system?" at bounding box center [439, 188] width 97 height 6
copy h5 "R22"
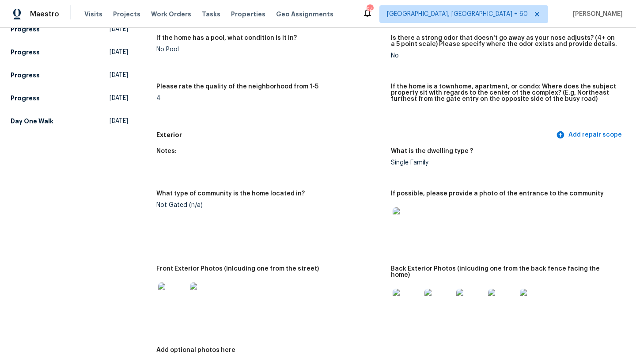
scroll to position [0, 0]
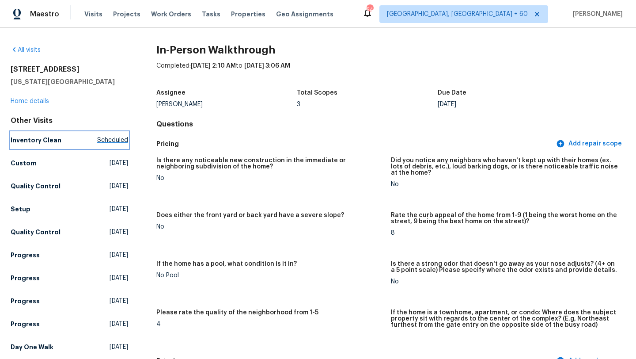
click at [50, 138] on h5 "Inventory Clean" at bounding box center [36, 140] width 51 height 9
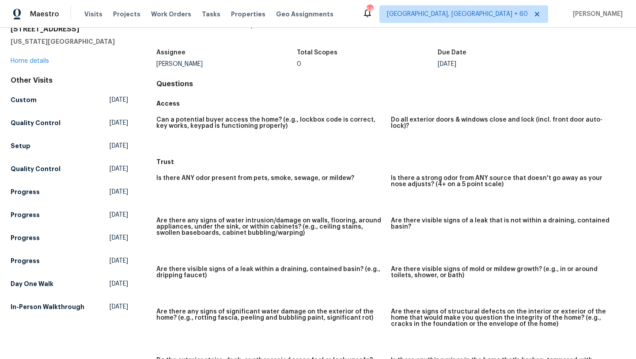
scroll to position [60, 0]
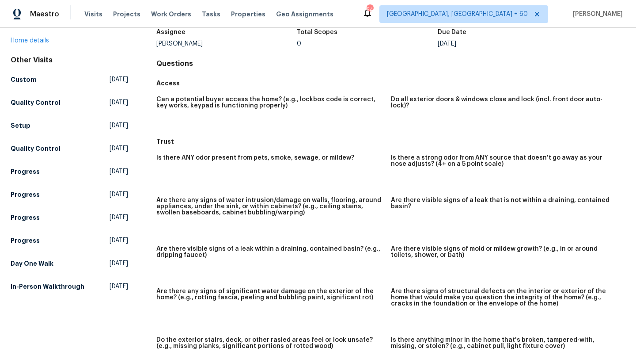
click at [318, 95] on div "Can a potential buyer access the home? (e.g., lockbox code is correct, key work…" at bounding box center [390, 112] width 469 height 42
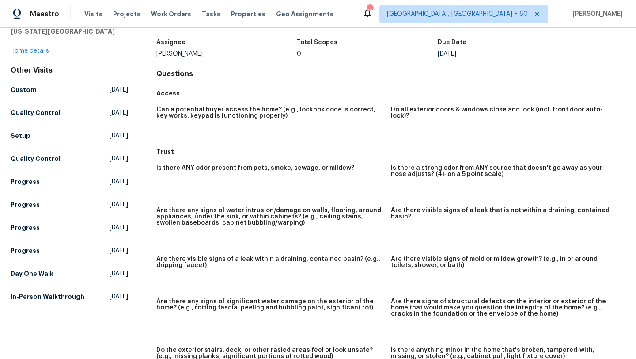
scroll to position [0, 0]
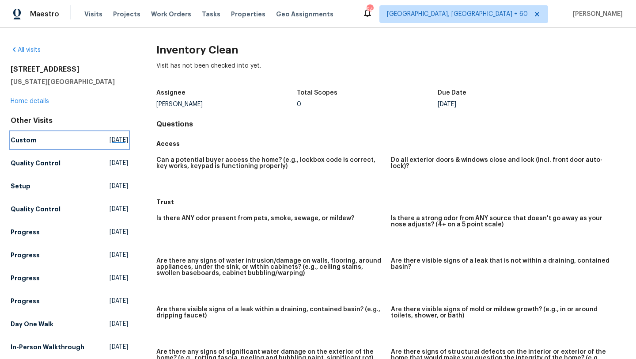
click at [32, 140] on h5 "Custom" at bounding box center [24, 140] width 26 height 9
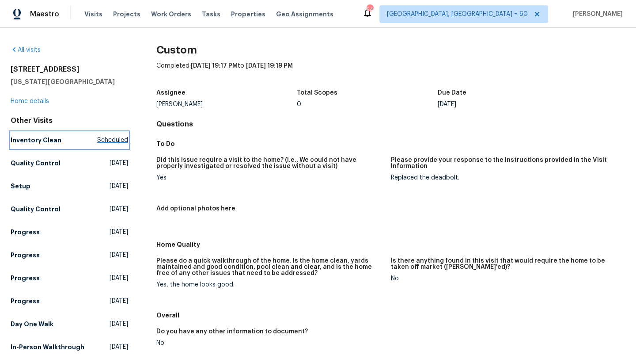
click at [45, 137] on h5 "Inventory Clean" at bounding box center [36, 140] width 51 height 9
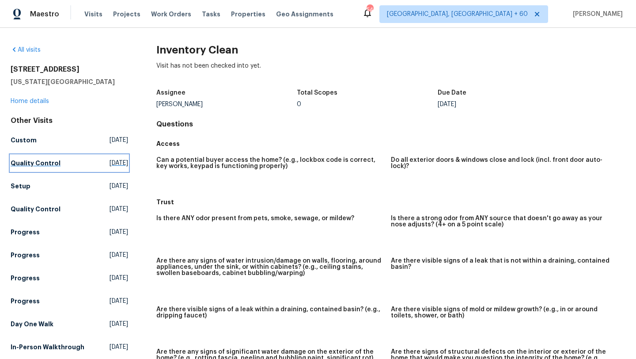
click at [50, 163] on h5 "Quality Control" at bounding box center [36, 163] width 50 height 9
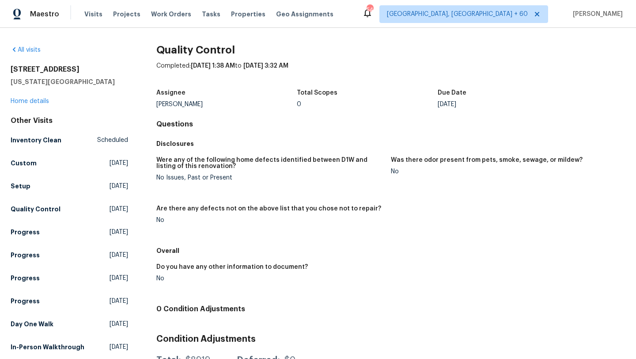
scroll to position [39, 0]
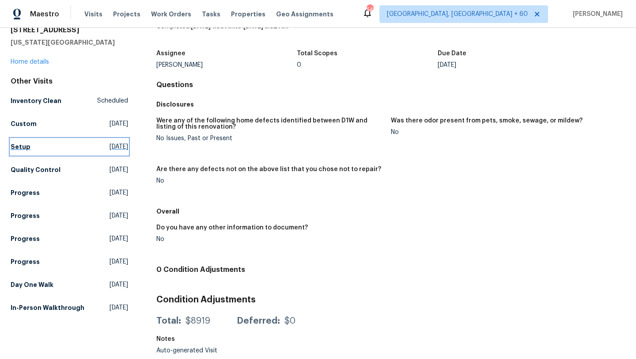
click at [31, 146] on link "Setup [DATE]" at bounding box center [69, 147] width 117 height 16
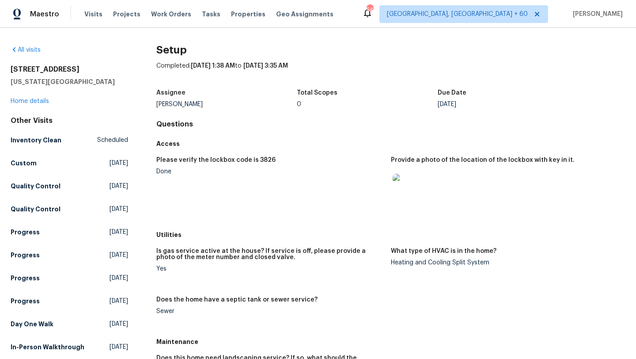
click at [416, 184] on img at bounding box center [407, 188] width 28 height 28
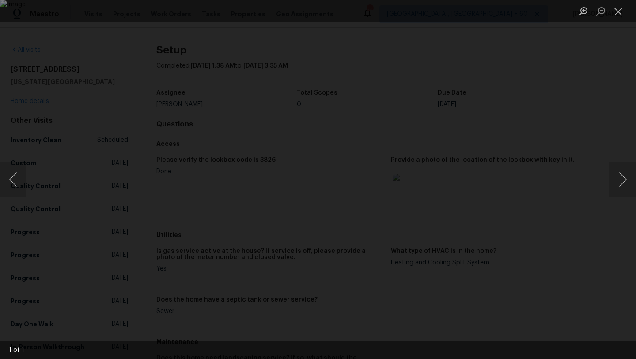
click at [304, 206] on img "Lightbox" at bounding box center [318, 179] width 636 height 359
click at [232, 200] on img "Lightbox" at bounding box center [318, 179] width 636 height 359
click at [610, 12] on button "Close lightbox" at bounding box center [618, 11] width 18 height 15
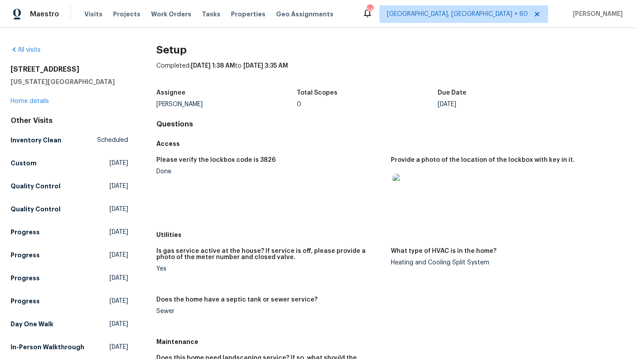
click at [404, 179] on img at bounding box center [407, 188] width 28 height 28
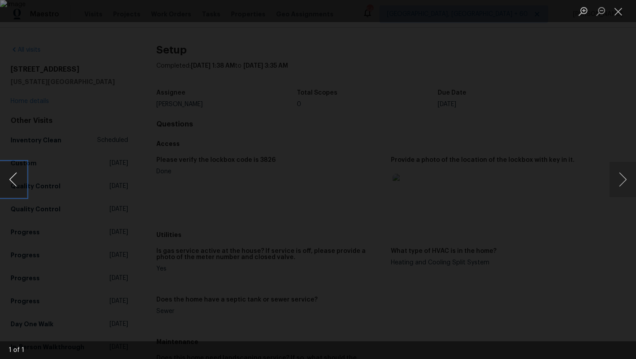
click at [22, 175] on button "Previous image" at bounding box center [13, 179] width 26 height 35
click at [21, 177] on button "Previous image" at bounding box center [13, 179] width 26 height 35
click at [619, 17] on button "Close lightbox" at bounding box center [618, 11] width 18 height 15
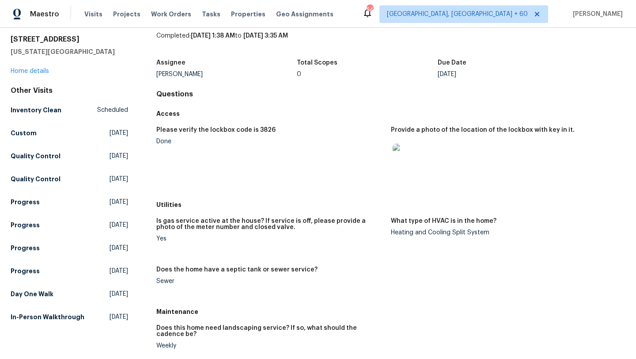
scroll to position [35, 0]
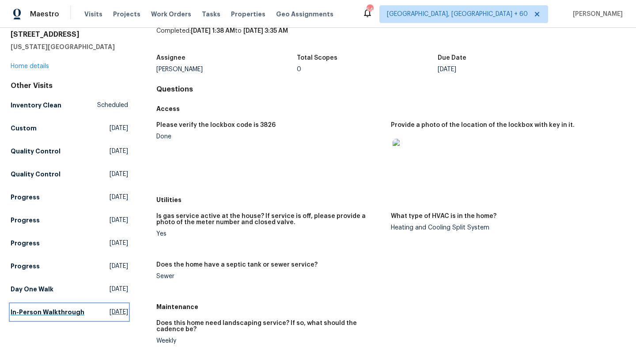
click at [28, 312] on h5 "In-Person Walkthrough" at bounding box center [48, 311] width 74 height 9
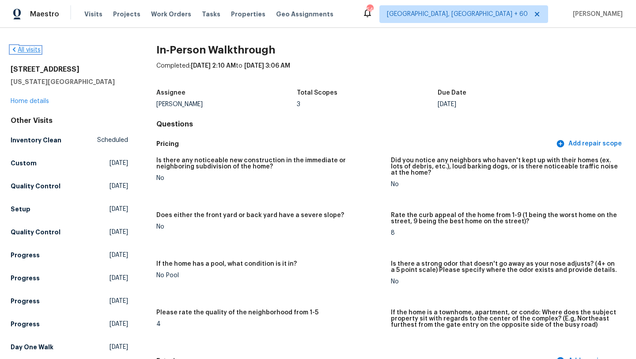
click at [26, 53] on link "All visits" at bounding box center [26, 50] width 30 height 6
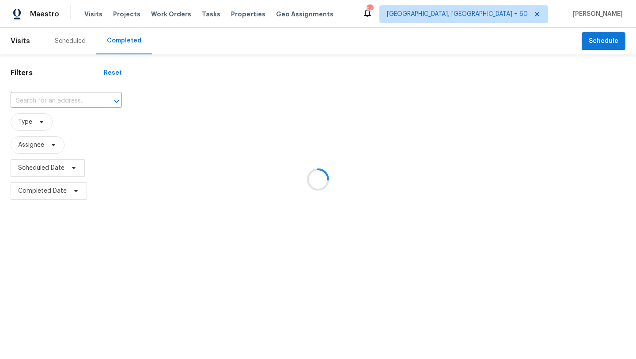
click at [58, 102] on div at bounding box center [318, 179] width 636 height 359
click at [175, 11] on div at bounding box center [318, 179] width 636 height 359
click at [174, 11] on div at bounding box center [318, 179] width 636 height 359
click at [170, 16] on div at bounding box center [318, 179] width 636 height 359
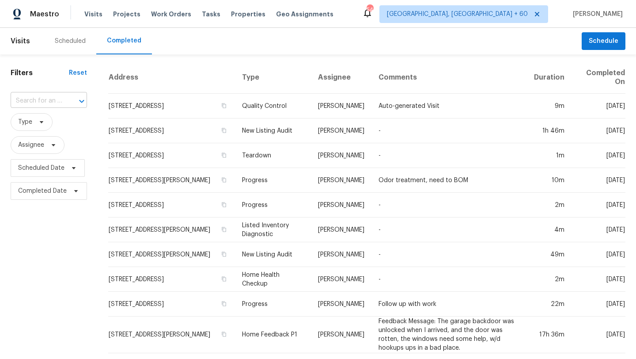
click at [56, 102] on input "text" at bounding box center [37, 101] width 52 height 14
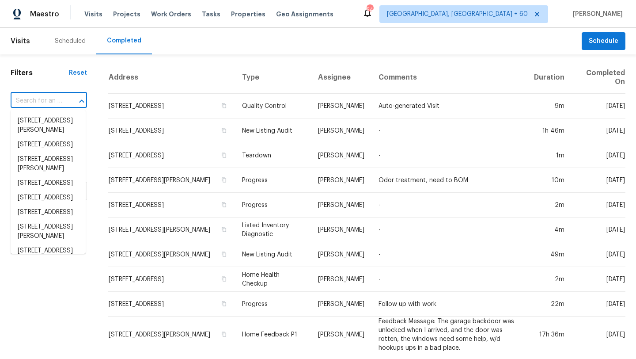
paste input "[STREET_ADDRESS]"
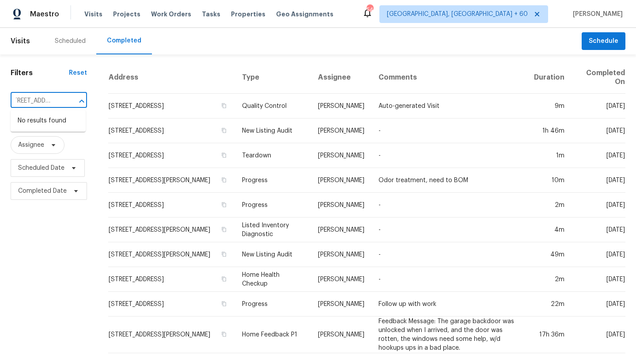
drag, startPoint x: 68, startPoint y: 103, endPoint x: 0, endPoint y: 99, distance: 67.7
click at [0, 99] on div "Filters Reset [STREET_ADDRESS] ([GEOGRAPHIC_DATA], [GEOGRAPHIC_DATA]) ​ Type As…" at bounding box center [49, 340] width 98 height 572
drag, startPoint x: 68, startPoint y: 98, endPoint x: 0, endPoint y: 98, distance: 67.6
click at [0, 98] on div "Filters Reset [STREET_ADDRESS] ([GEOGRAPHIC_DATA], [GEOGRAPHIC_DATA]) ​ Type As…" at bounding box center [49, 340] width 98 height 572
type input "[STREET_ADDRESS]"
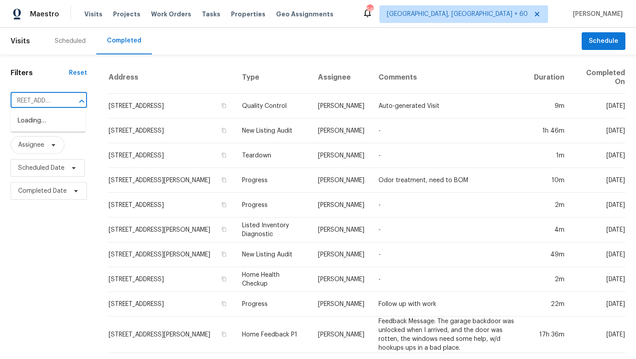
scroll to position [0, 55]
click at [32, 128] on li "[STREET_ADDRESS]" at bounding box center [48, 120] width 75 height 15
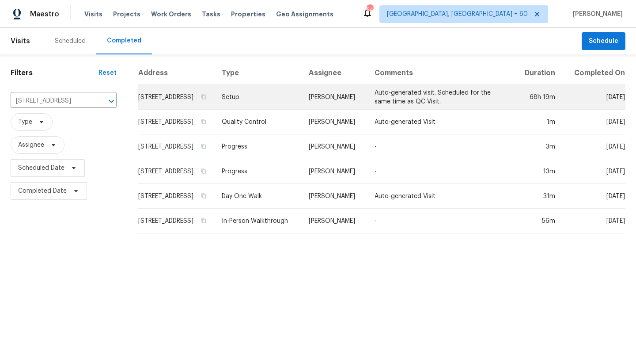
click at [162, 98] on td "[STREET_ADDRESS]" at bounding box center [176, 97] width 77 height 25
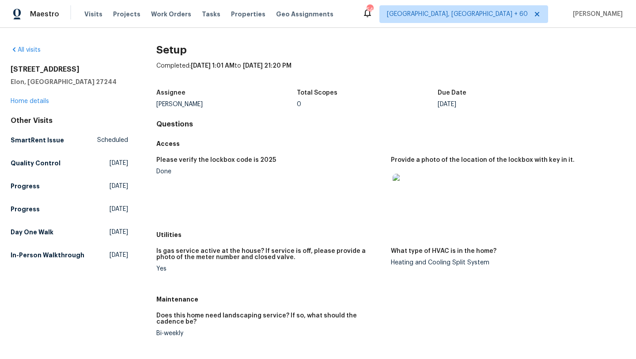
click at [417, 185] on img at bounding box center [407, 188] width 28 height 28
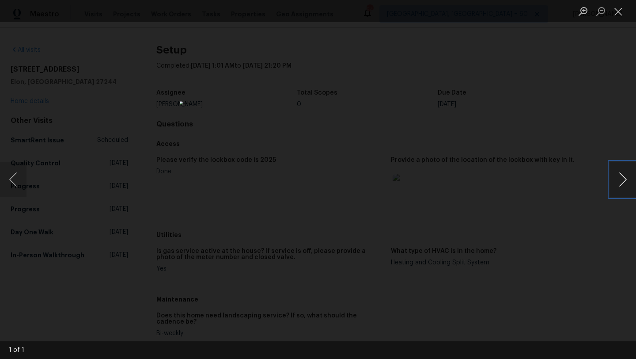
click at [624, 179] on button "Next image" at bounding box center [622, 179] width 26 height 35
click at [497, 182] on div "Lightbox" at bounding box center [318, 179] width 636 height 359
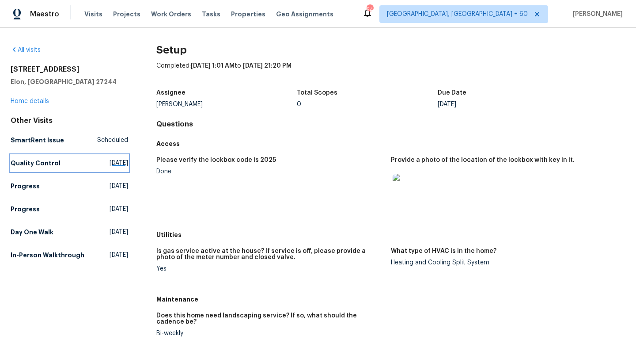
click at [41, 161] on h5 "Quality Control" at bounding box center [36, 163] width 50 height 9
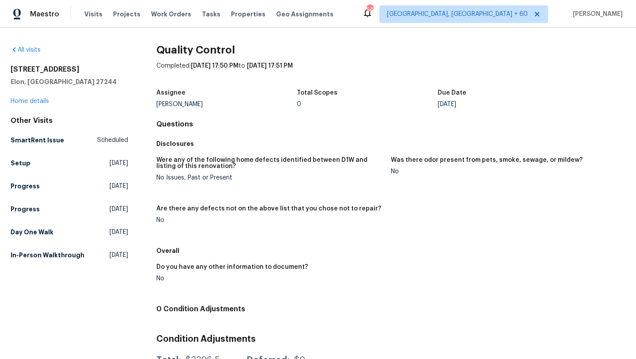
scroll to position [39, 0]
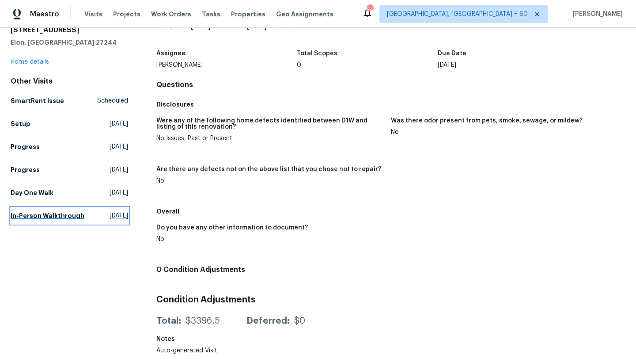
click at [110, 214] on span "[DATE]" at bounding box center [119, 215] width 19 height 9
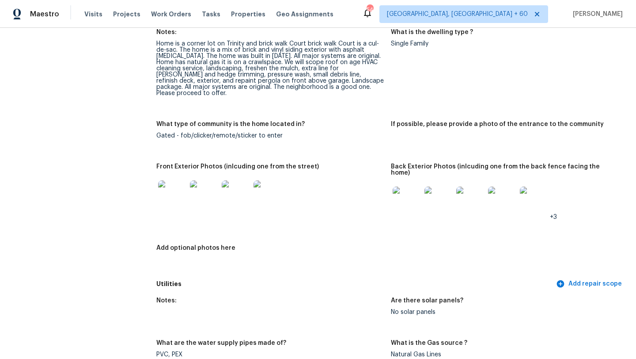
scroll to position [414, 0]
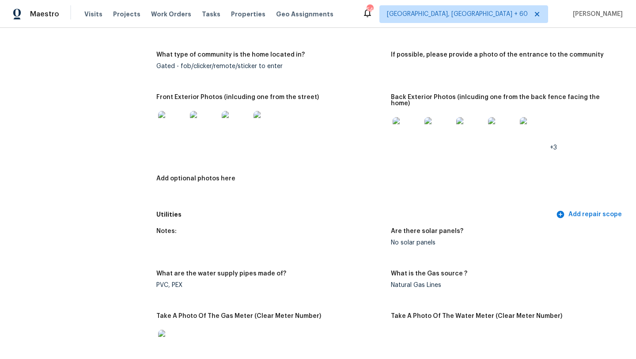
click at [175, 113] on img at bounding box center [172, 125] width 28 height 28
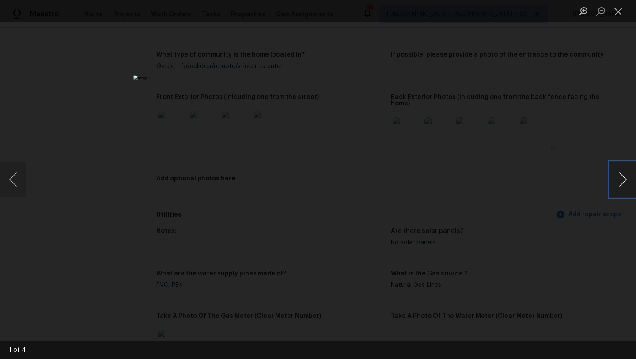
click at [620, 172] on button "Next image" at bounding box center [622, 179] width 26 height 35
click at [620, 173] on button "Next image" at bounding box center [622, 179] width 26 height 35
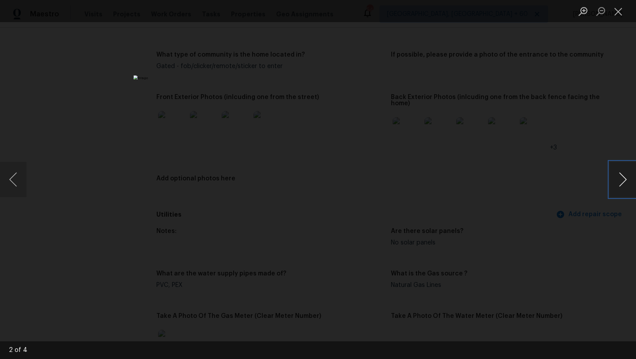
click at [620, 173] on button "Next image" at bounding box center [622, 179] width 26 height 35
click at [549, 110] on div "Lightbox" at bounding box center [318, 179] width 636 height 359
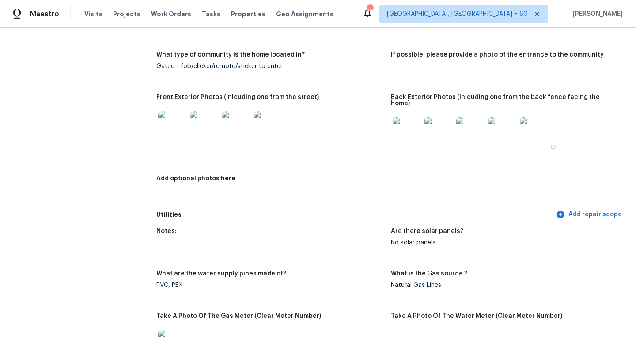
click at [392, 126] on div at bounding box center [407, 131] width 32 height 39
click at [397, 125] on img at bounding box center [407, 131] width 28 height 28
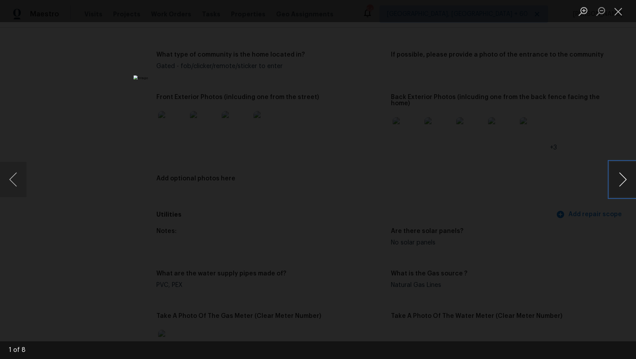
click at [625, 170] on button "Next image" at bounding box center [622, 179] width 26 height 35
click at [625, 171] on button "Next image" at bounding box center [622, 179] width 26 height 35
click at [22, 179] on button "Previous image" at bounding box center [13, 179] width 26 height 35
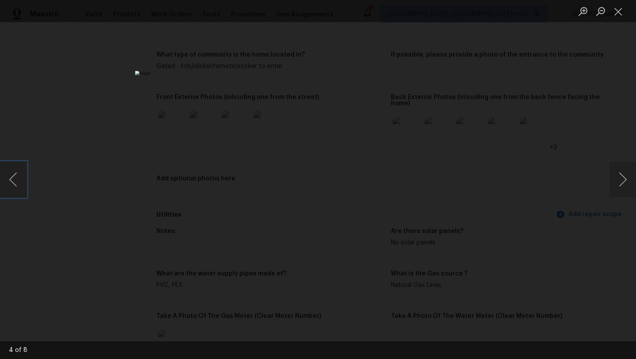
click at [387, 184] on img "Lightbox" at bounding box center [327, 179] width 384 height 216
click at [382, 185] on img "Lightbox" at bounding box center [327, 179] width 384 height 216
click at [382, 185] on img "Lightbox" at bounding box center [317, 179] width 369 height 208
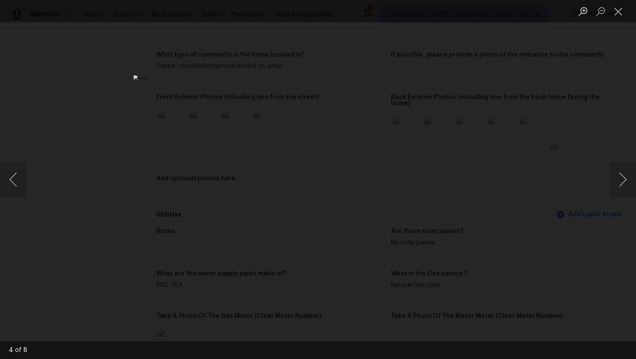
click at [546, 261] on div "Lightbox" at bounding box center [318, 179] width 636 height 359
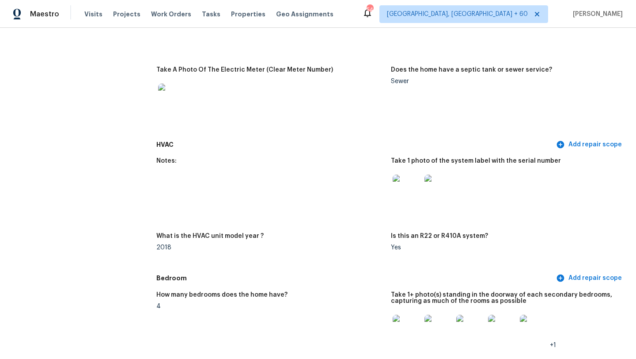
scroll to position [744, 0]
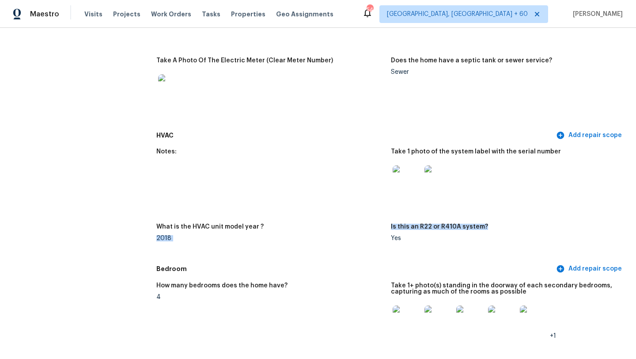
drag, startPoint x: 489, startPoint y: 214, endPoint x: 387, endPoint y: 212, distance: 102.0
click at [387, 212] on div "Notes: Take 1 photo of the system label with the serial number What is the HVAC…" at bounding box center [390, 201] width 469 height 117
copy div "2018 Is this an R22 or R410A system?"
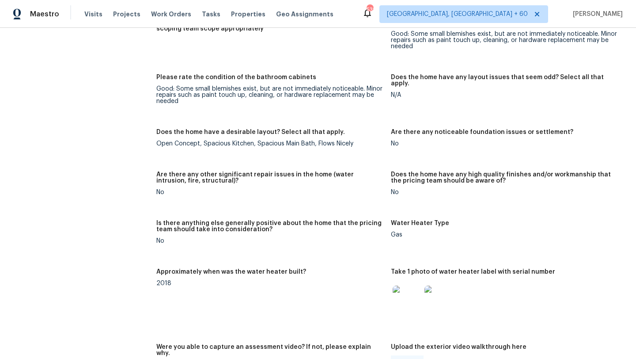
scroll to position [213, 0]
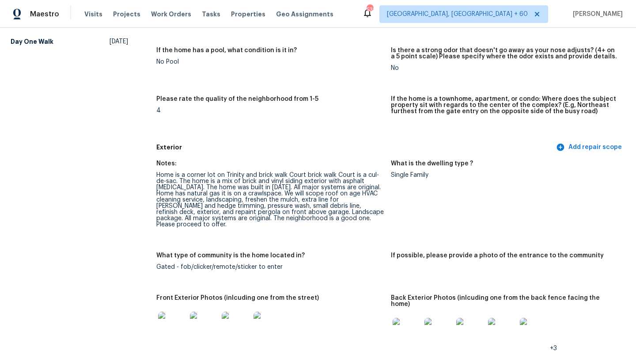
click at [226, 264] on div "Gated - fob/clicker/remote/sticker to enter" at bounding box center [269, 267] width 227 height 6
click at [229, 264] on div "Gated - fob/clicker/remote/sticker to enter" at bounding box center [269, 267] width 227 height 6
drag, startPoint x: 279, startPoint y: 260, endPoint x: 179, endPoint y: 259, distance: 99.4
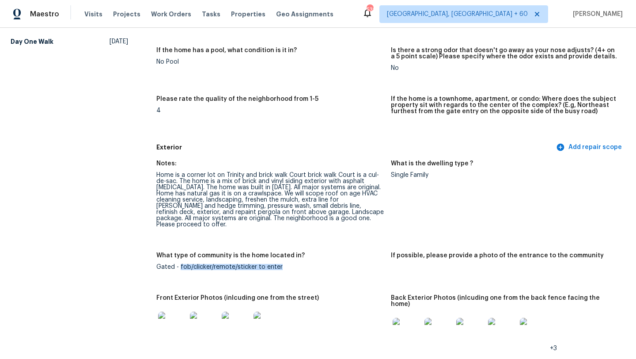
click at [179, 264] on div "Gated - fob/clicker/remote/sticker to enter" at bounding box center [269, 267] width 227 height 6
copy div "fob/clicker/remote/sticker to enter"
